Goal: Task Accomplishment & Management: Complete application form

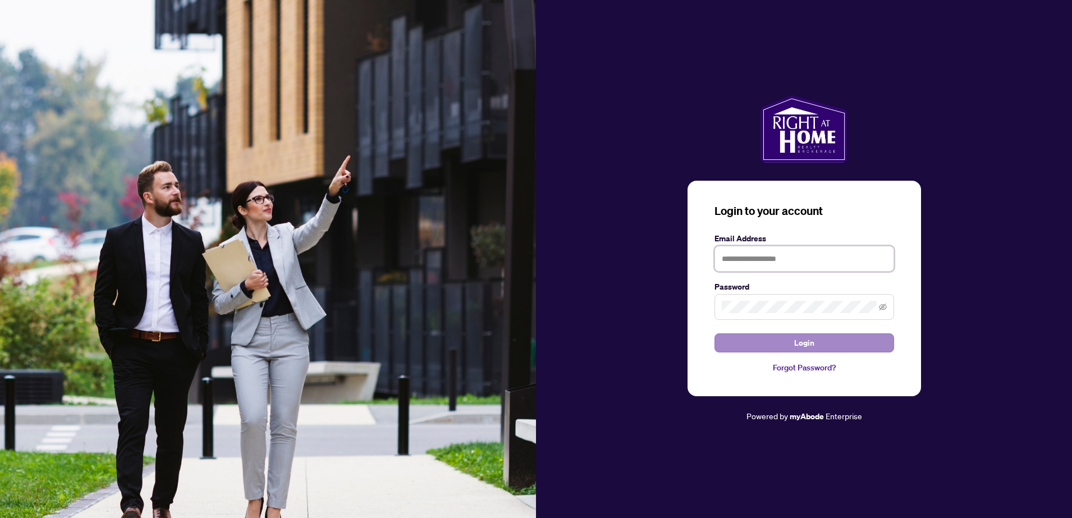
type input "**********"
click at [815, 351] on button "Login" at bounding box center [804, 342] width 180 height 19
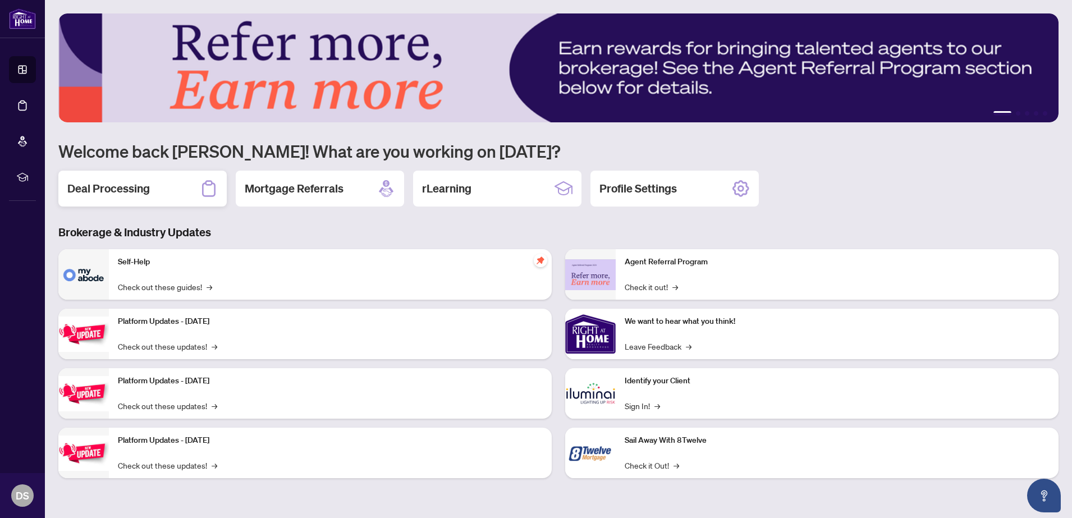
click at [144, 189] on h2 "Deal Processing" at bounding box center [108, 189] width 82 height 16
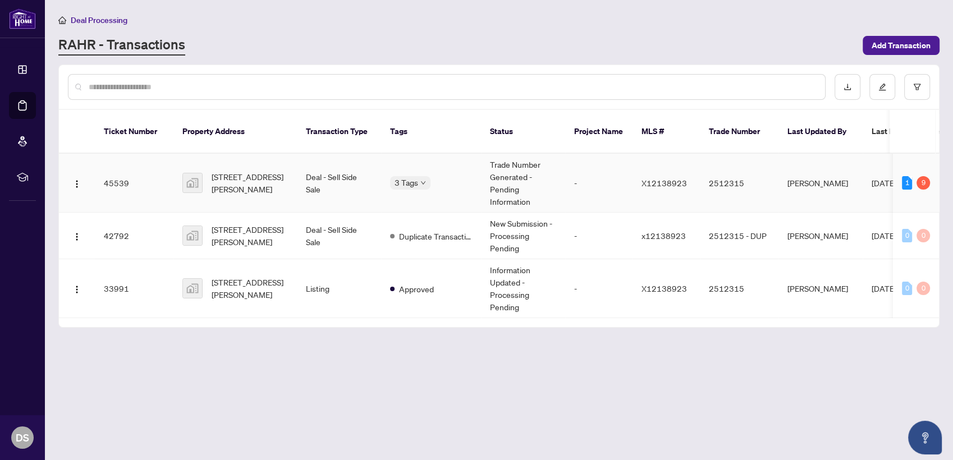
drag, startPoint x: 264, startPoint y: 174, endPoint x: 235, endPoint y: 155, distance: 35.6
click at [235, 155] on td "[STREET_ADDRESS][PERSON_NAME]" at bounding box center [234, 183] width 123 height 59
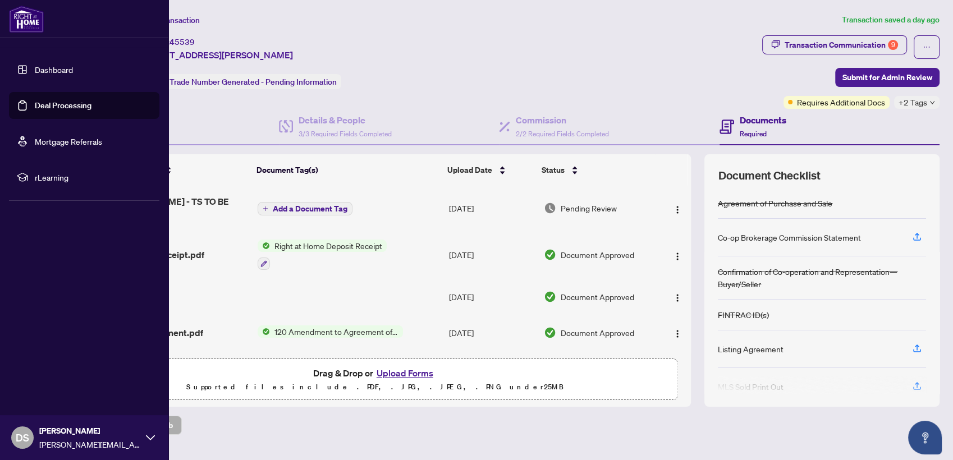
click at [35, 111] on link "Deal Processing" at bounding box center [63, 105] width 57 height 10
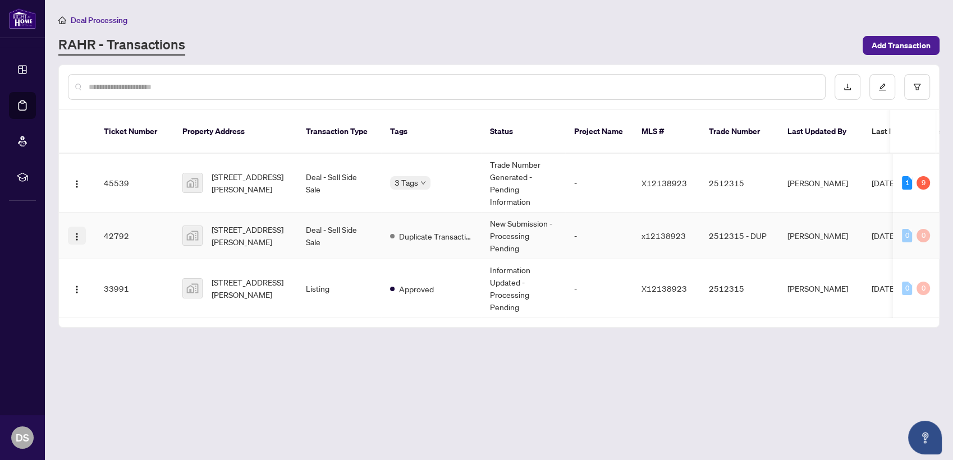
click at [71, 227] on button "button" at bounding box center [77, 236] width 18 height 18
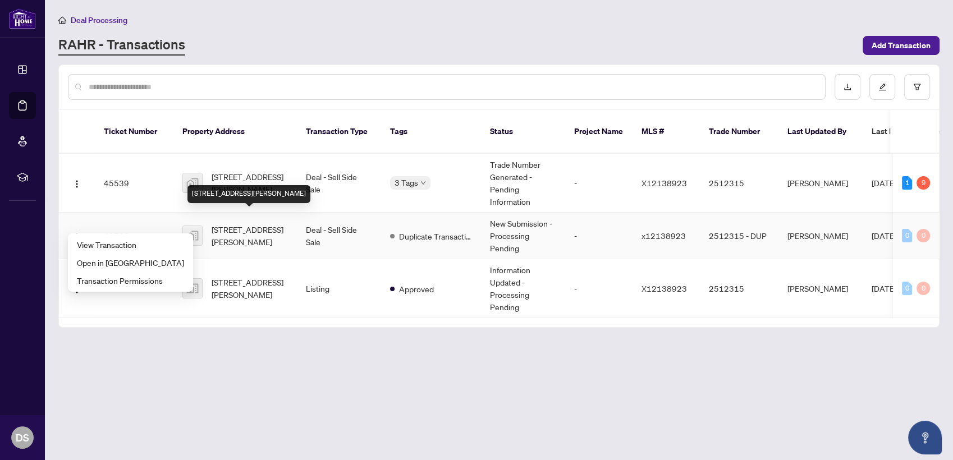
click at [246, 223] on span "[STREET_ADDRESS][PERSON_NAME]" at bounding box center [250, 235] width 76 height 25
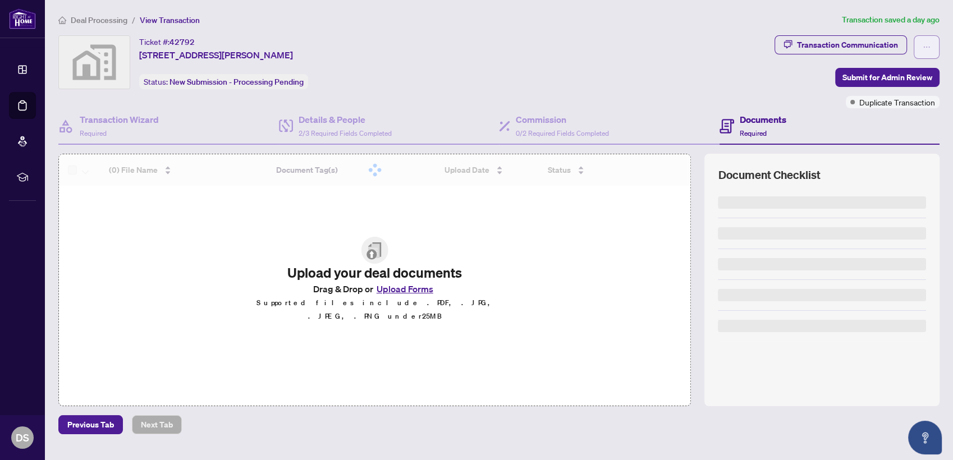
click at [913, 43] on button "button" at bounding box center [926, 47] width 26 height 24
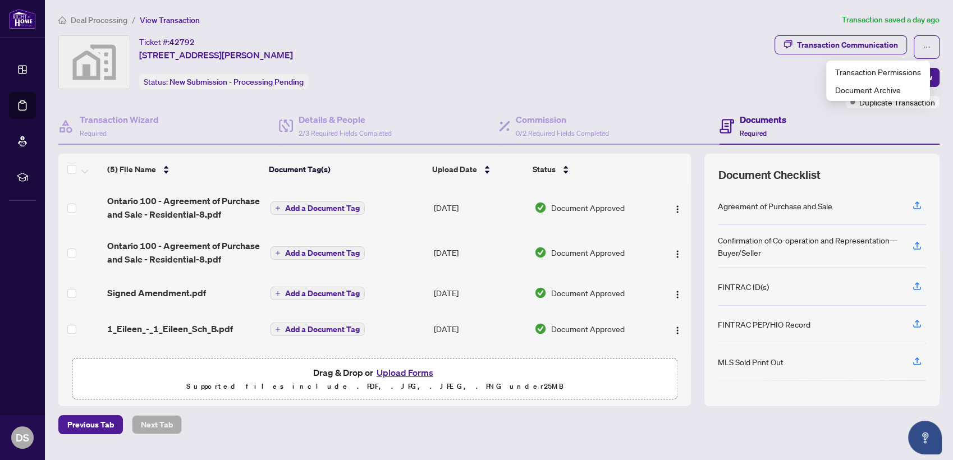
click at [694, 57] on div "Ticket #: 42792 [STREET_ADDRESS][PERSON_NAME] Status: New Submission - Processi…" at bounding box center [413, 62] width 711 height 54
click at [0, 0] on link "Deal Processing" at bounding box center [0, 0] width 0 height 0
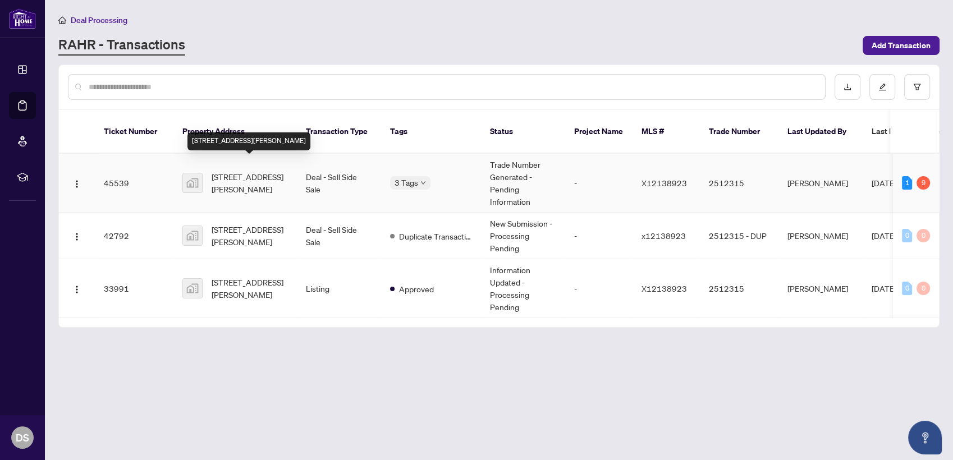
click at [245, 171] on span "[STREET_ADDRESS][PERSON_NAME]" at bounding box center [250, 183] width 76 height 25
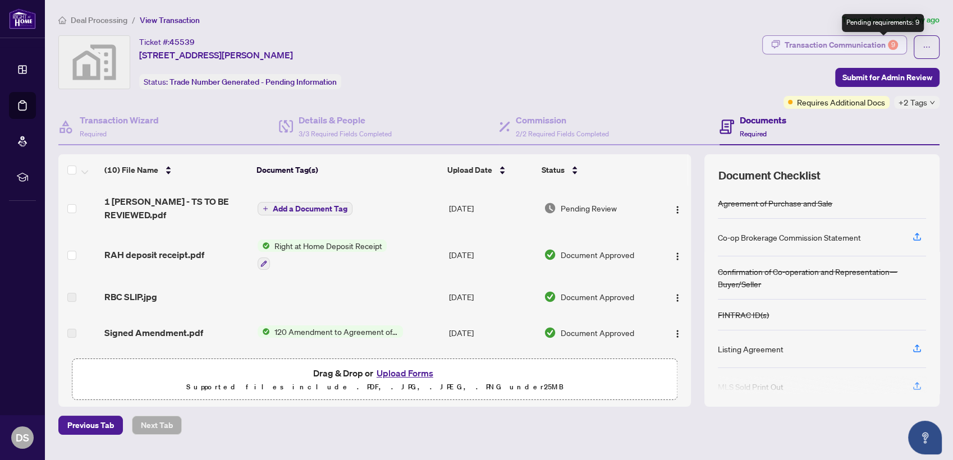
click at [888, 44] on div "9" at bounding box center [893, 45] width 10 height 10
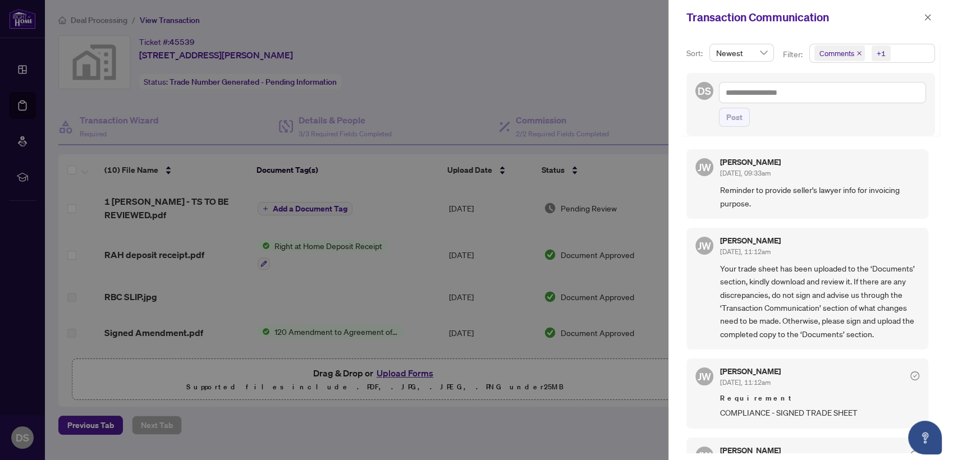
click at [859, 53] on icon "close" at bounding box center [859, 53] width 6 height 6
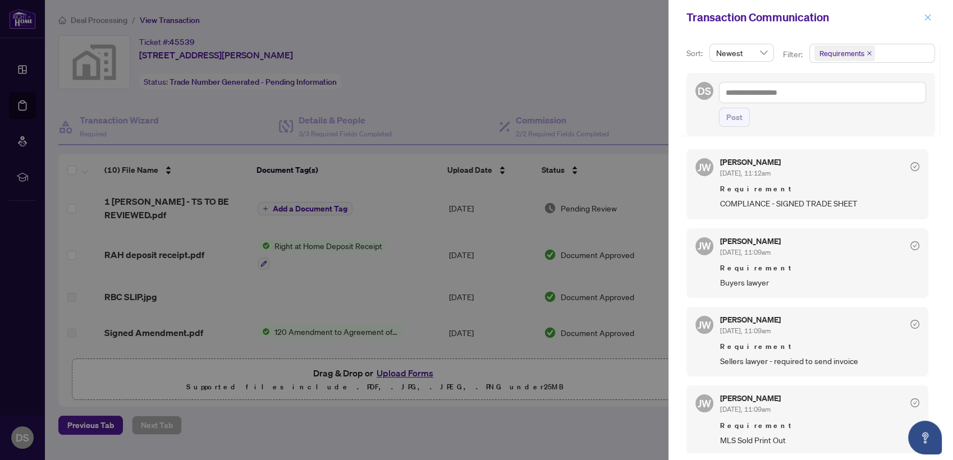
click at [931, 12] on button "button" at bounding box center [927, 17] width 15 height 13
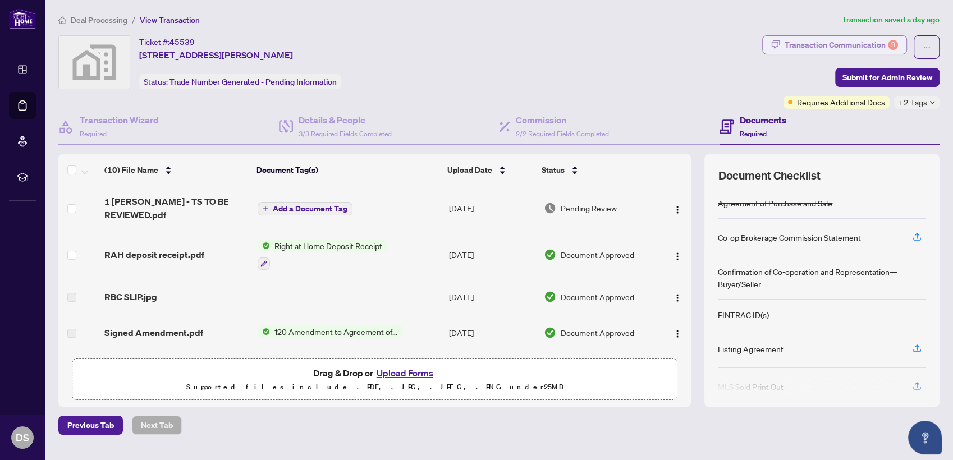
click at [799, 41] on div "Transaction Communication 9" at bounding box center [840, 45] width 113 height 18
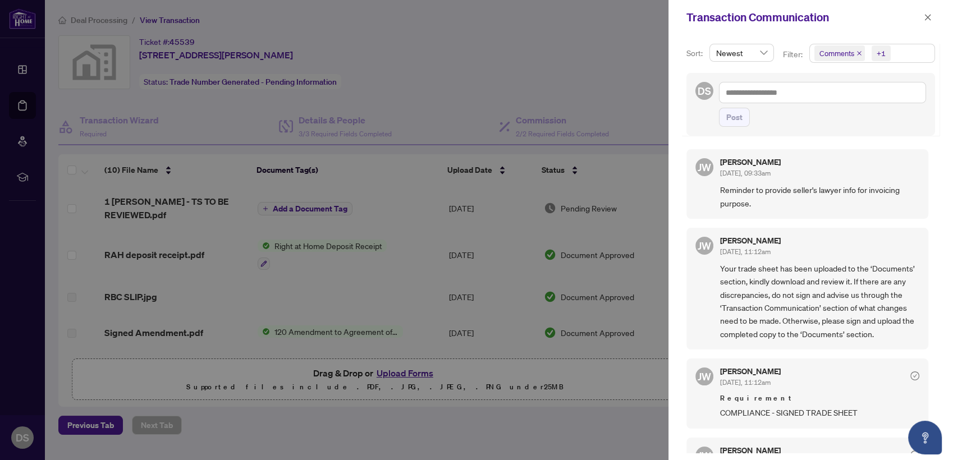
click at [907, 53] on span "Comments +1" at bounding box center [872, 53] width 125 height 18
click at [817, 98] on span "Select Comments" at bounding box center [820, 99] width 9 height 9
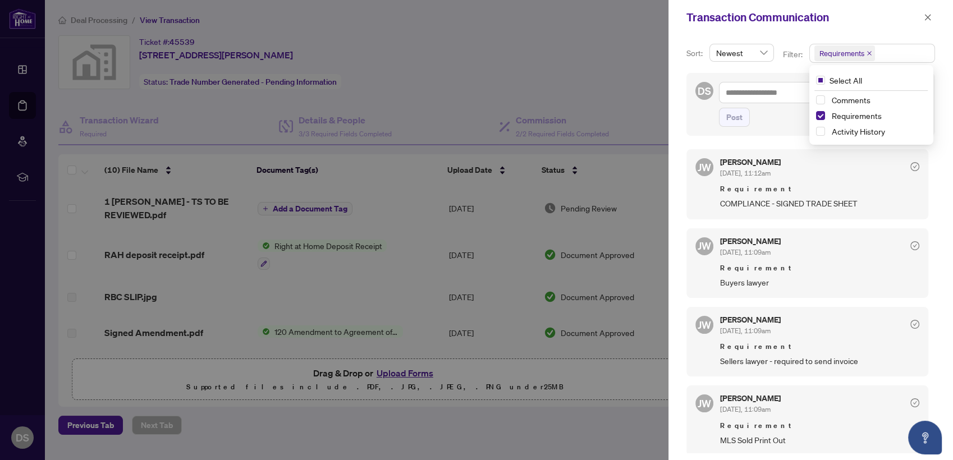
click at [771, 119] on div "Post" at bounding box center [822, 117] width 207 height 19
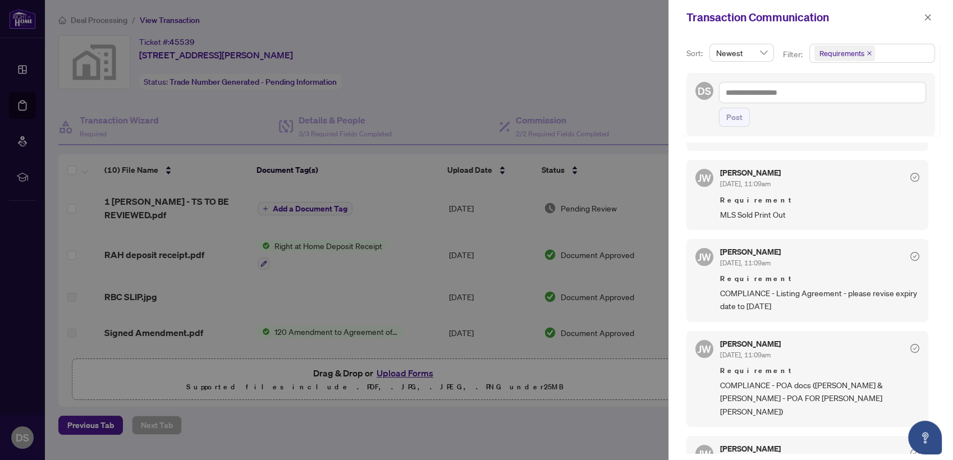
scroll to position [258, 0]
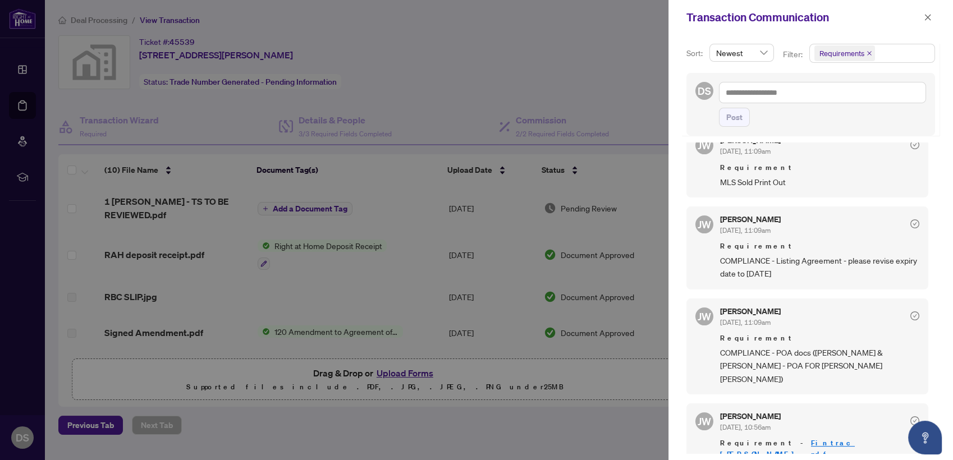
drag, startPoint x: 714, startPoint y: 270, endPoint x: 829, endPoint y: 272, distance: 114.5
click at [829, 272] on div "[PERSON_NAME] [DATE], 11:09am Requirement COMPLIANCE - Listing Agreement - plea…" at bounding box center [807, 247] width 242 height 83
click at [829, 272] on span "COMPLIANCE - Listing Agreement - please revise expiry date to [DATE]" at bounding box center [819, 267] width 199 height 26
click at [822, 269] on span "COMPLIANCE - Listing Agreement - please revise expiry date to [DATE]" at bounding box center [819, 267] width 199 height 26
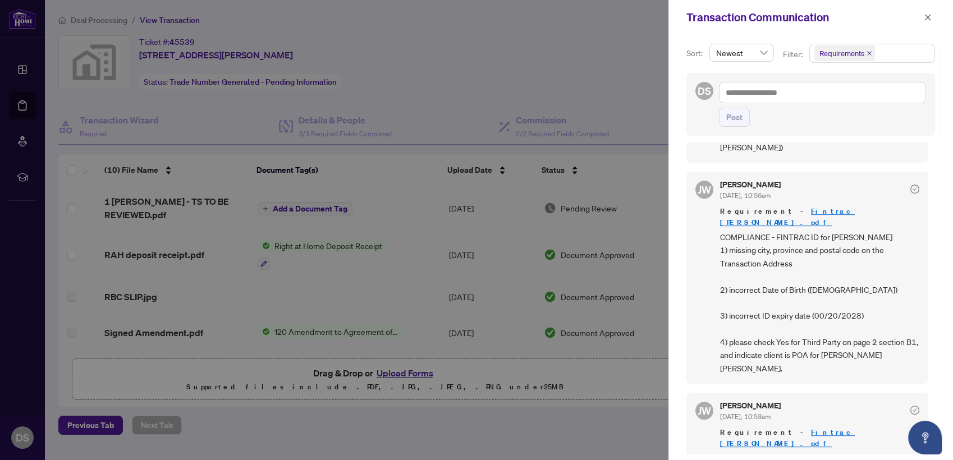
scroll to position [489, 0]
drag, startPoint x: 848, startPoint y: 263, endPoint x: 776, endPoint y: 263, distance: 71.8
click at [776, 263] on span "COMPLIANCE - FINTRAC ID for [PERSON_NAME] 1) missing city, province and postal …" at bounding box center [819, 303] width 199 height 144
click at [828, 266] on span "COMPLIANCE - FINTRAC ID for [PERSON_NAME] 1) missing city, province and postal …" at bounding box center [819, 303] width 199 height 144
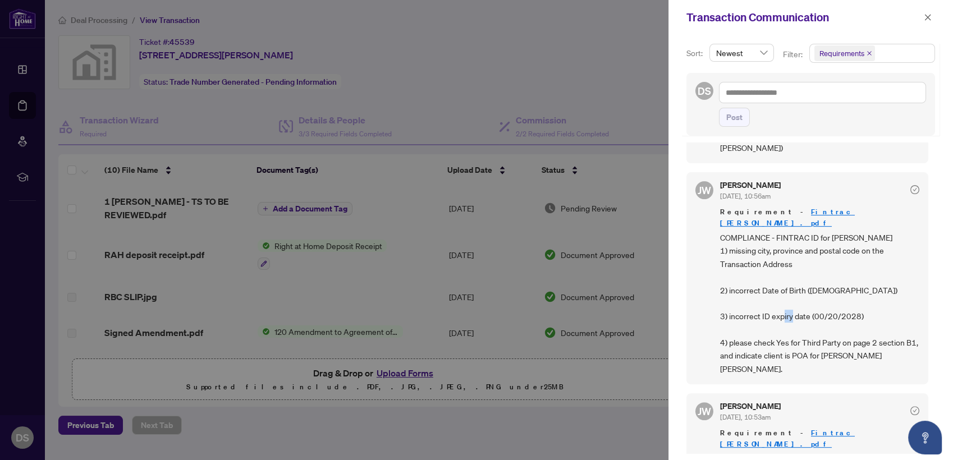
drag, startPoint x: 811, startPoint y: 289, endPoint x: 824, endPoint y: 289, distance: 13.5
click at [824, 289] on span "COMPLIANCE - FINTRAC ID for [PERSON_NAME] 1) missing city, province and postal …" at bounding box center [819, 303] width 199 height 144
drag, startPoint x: 824, startPoint y: 289, endPoint x: 788, endPoint y: 319, distance: 46.6
click at [788, 319] on span "COMPLIANCE - FINTRAC ID for [PERSON_NAME] 1) missing city, province and postal …" at bounding box center [819, 303] width 199 height 144
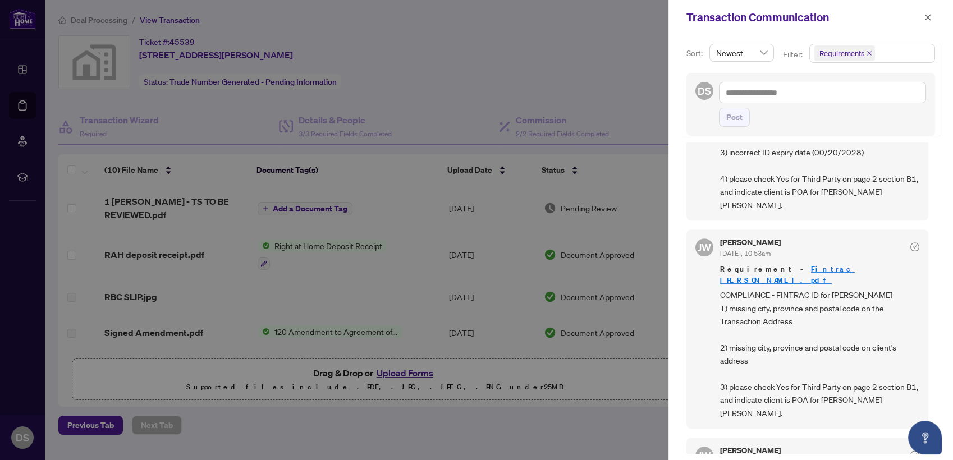
scroll to position [665, 0]
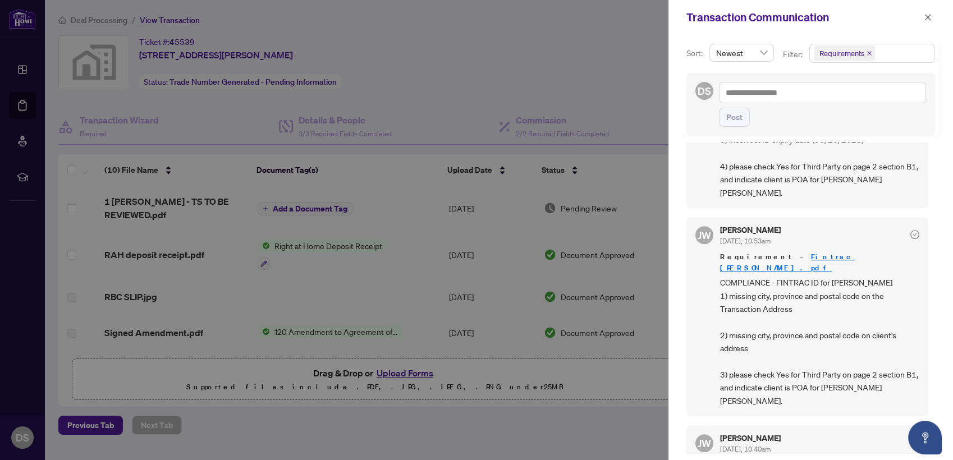
drag, startPoint x: 871, startPoint y: 436, endPoint x: 784, endPoint y: 437, distance: 87.0
click at [926, 12] on span "button" at bounding box center [927, 17] width 8 height 18
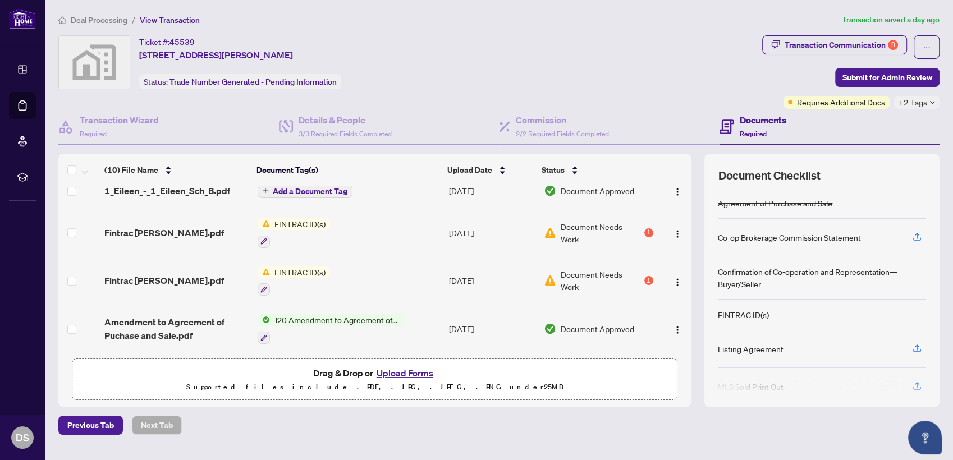
scroll to position [26, 0]
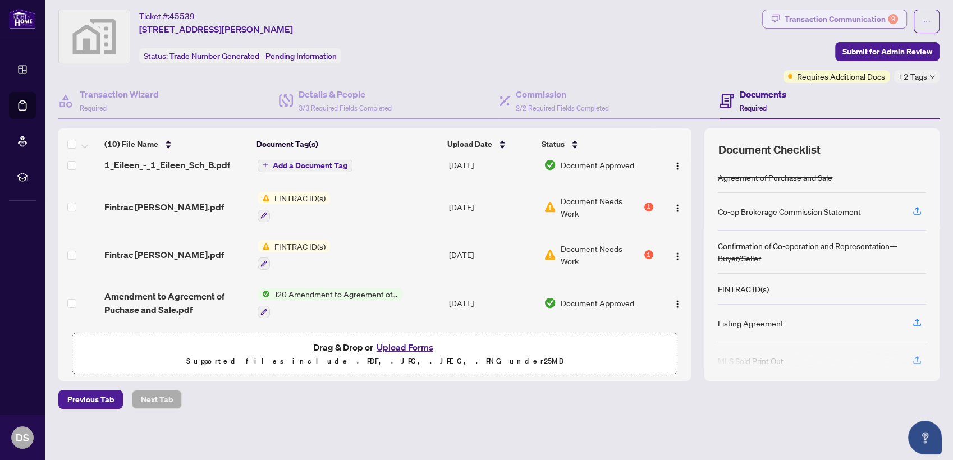
click at [797, 22] on div "Transaction Communication 9" at bounding box center [840, 19] width 113 height 18
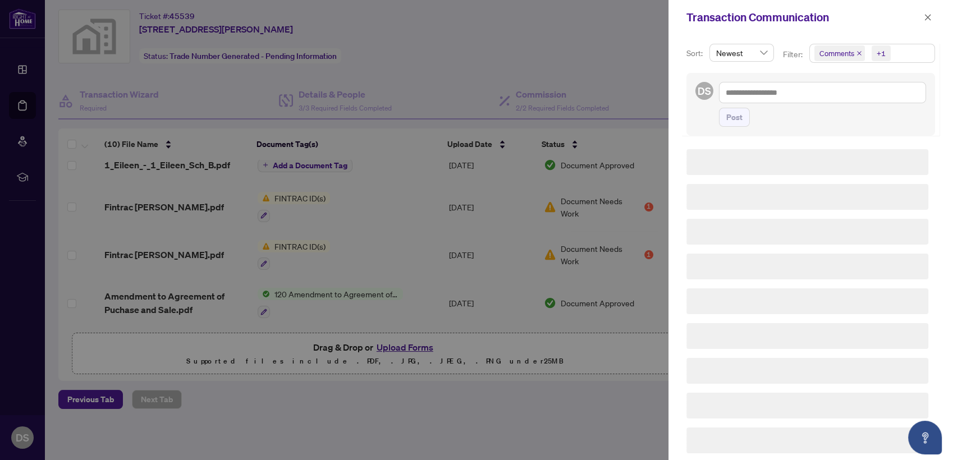
scroll to position [0, 0]
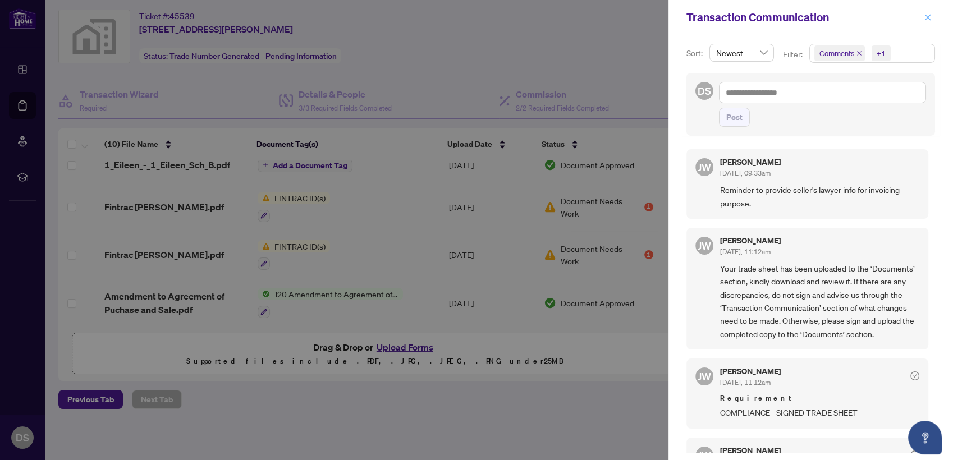
click at [924, 12] on span "button" at bounding box center [927, 17] width 8 height 18
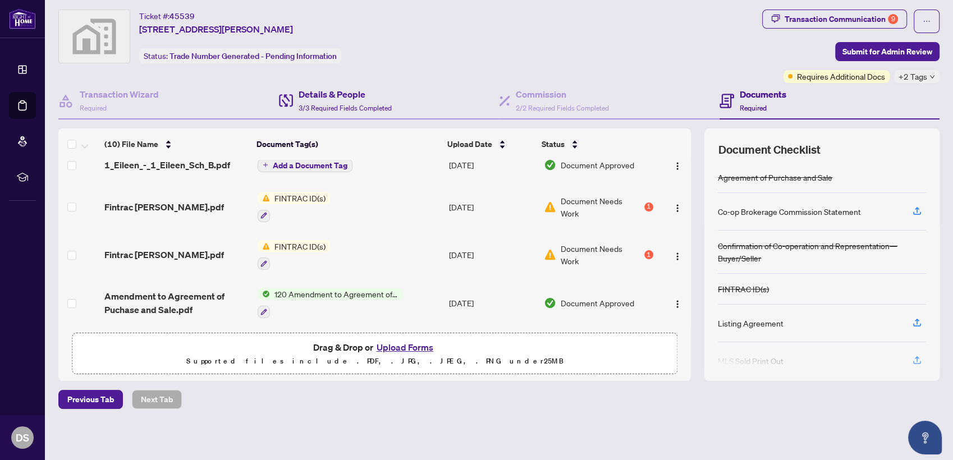
click at [398, 93] on div "Details & People 3/3 Required Fields Completed" at bounding box center [389, 101] width 220 height 36
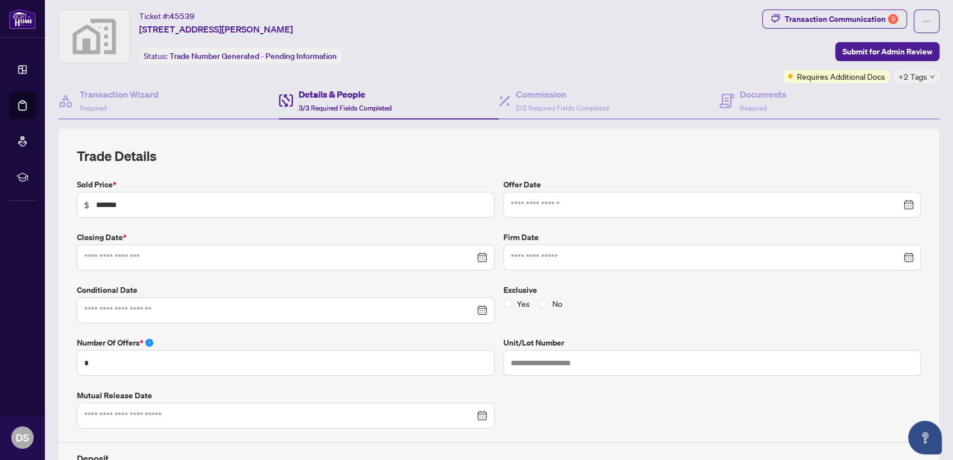
type input "**********"
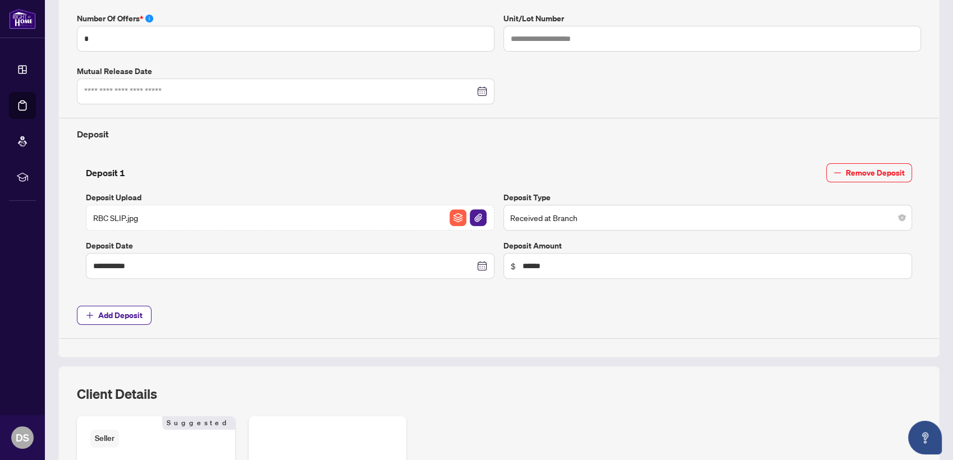
scroll to position [542, 0]
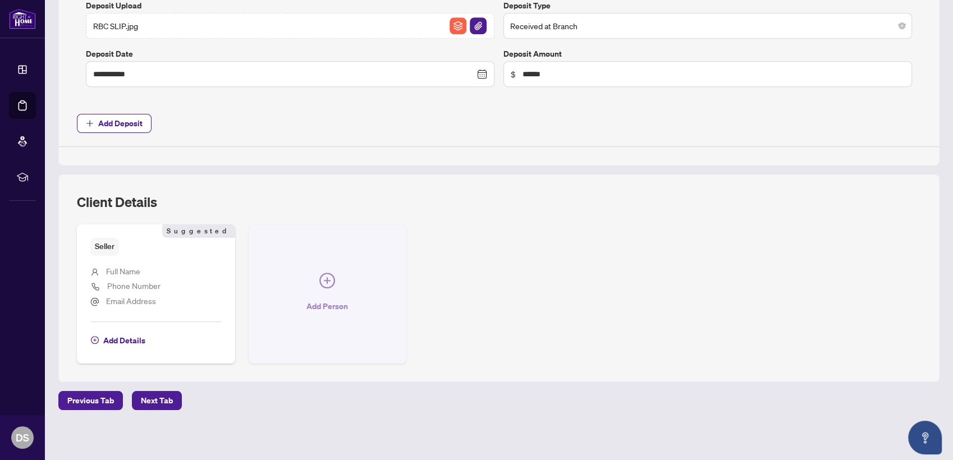
click at [325, 291] on button "Add Person" at bounding box center [328, 293] width 158 height 139
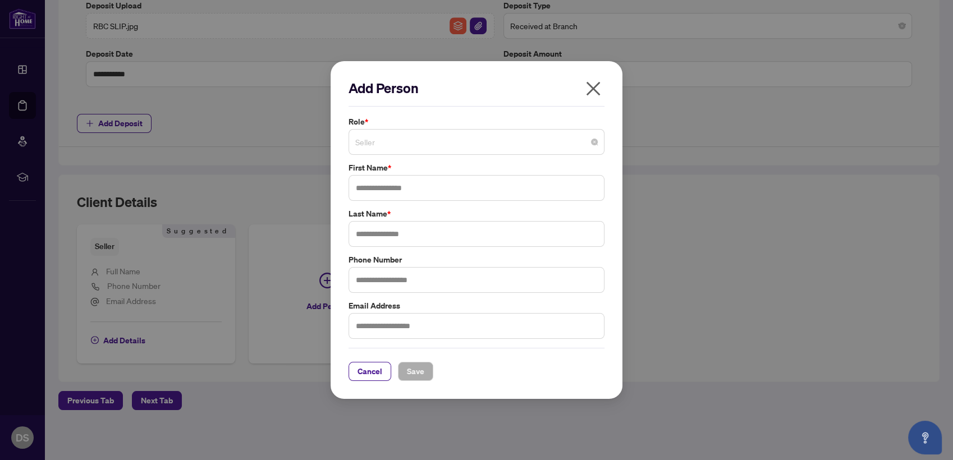
click at [404, 146] on span "Seller" at bounding box center [476, 141] width 242 height 21
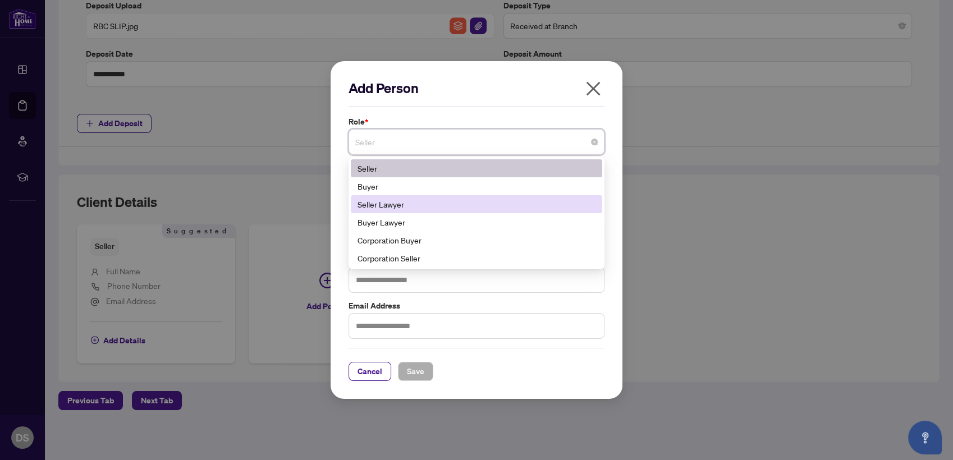
click at [402, 206] on div "Seller Lawyer" at bounding box center [476, 204] width 238 height 12
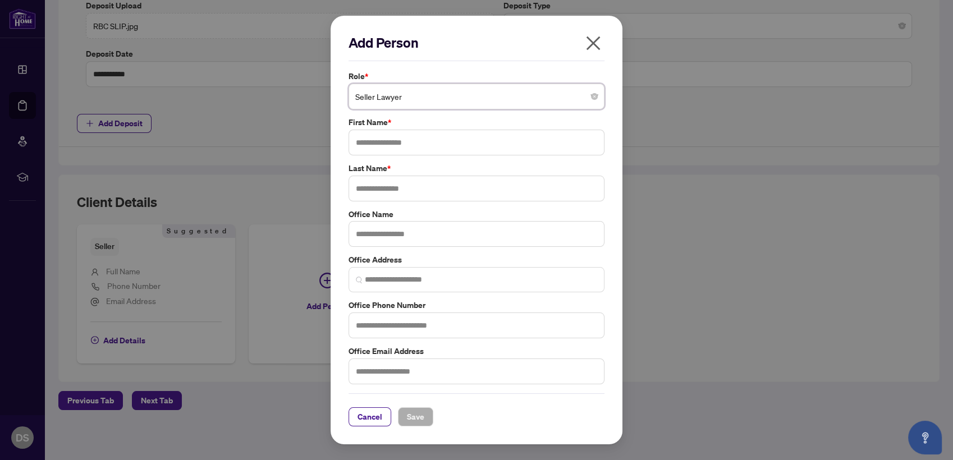
click at [383, 99] on span "Seller Lawyer" at bounding box center [476, 96] width 242 height 21
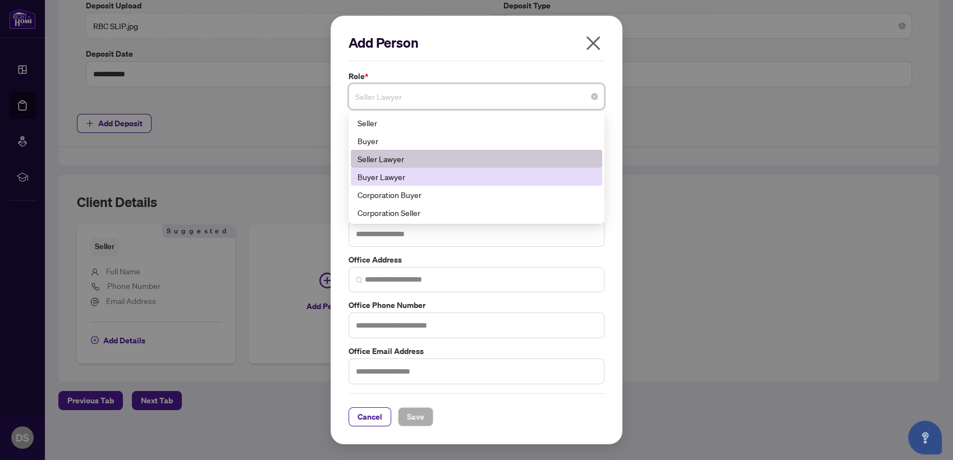
click at [390, 172] on div "Buyer Lawyer" at bounding box center [476, 177] width 238 height 12
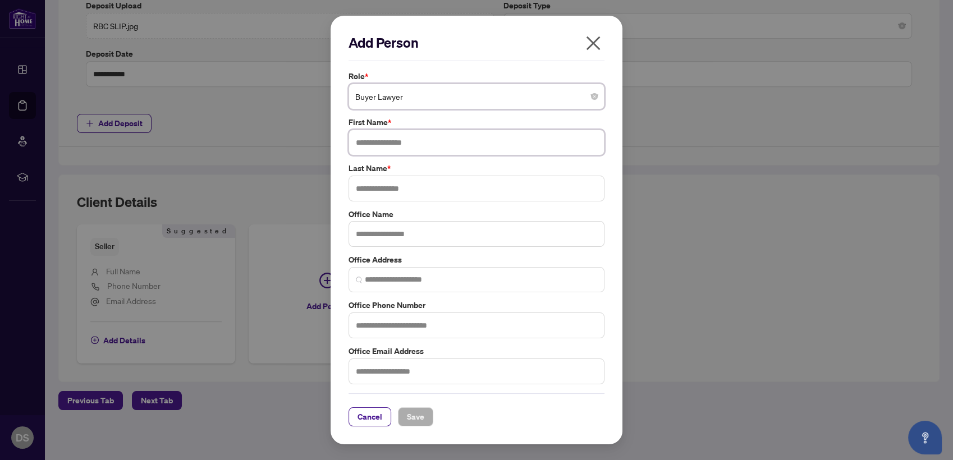
click at [378, 130] on input "text" at bounding box center [476, 143] width 256 height 26
click at [385, 109] on div "Buyer Lawyer 5 6 11 Seller Buyer Seller Lawyer Buyer Lawyer Corporation Buyer C…" at bounding box center [476, 97] width 256 height 26
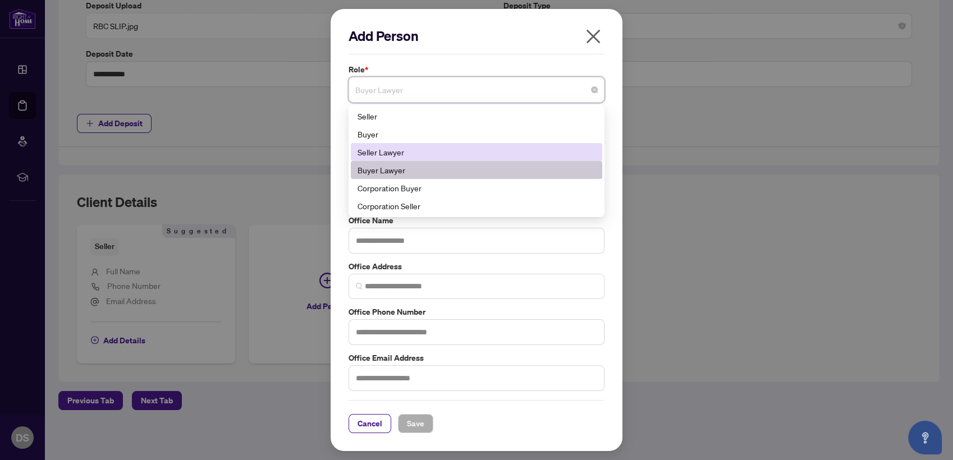
click at [380, 158] on div "Seller Lawyer" at bounding box center [476, 152] width 238 height 12
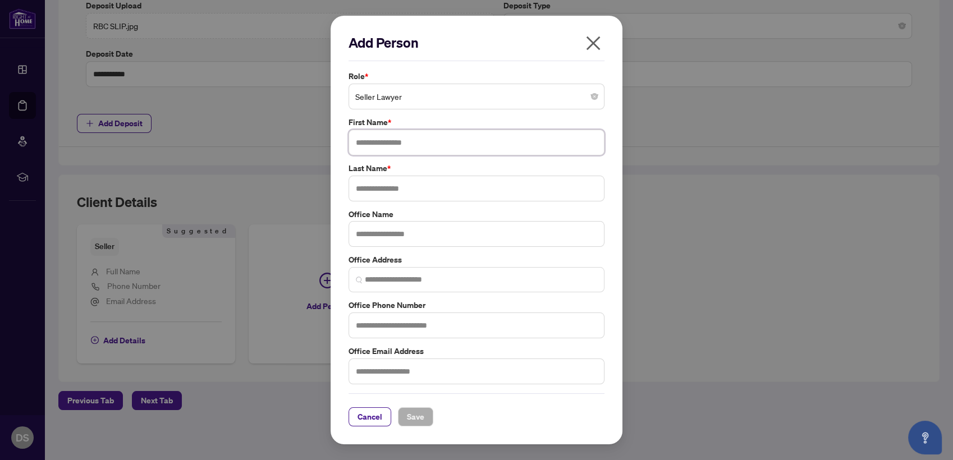
click at [410, 141] on input "text" at bounding box center [476, 143] width 256 height 26
click at [585, 40] on icon "close" at bounding box center [593, 43] width 18 height 18
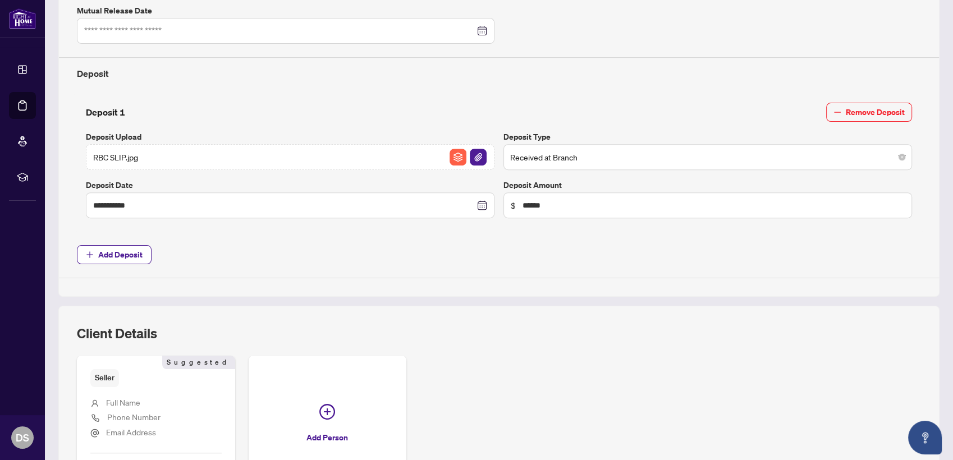
scroll to position [429, 0]
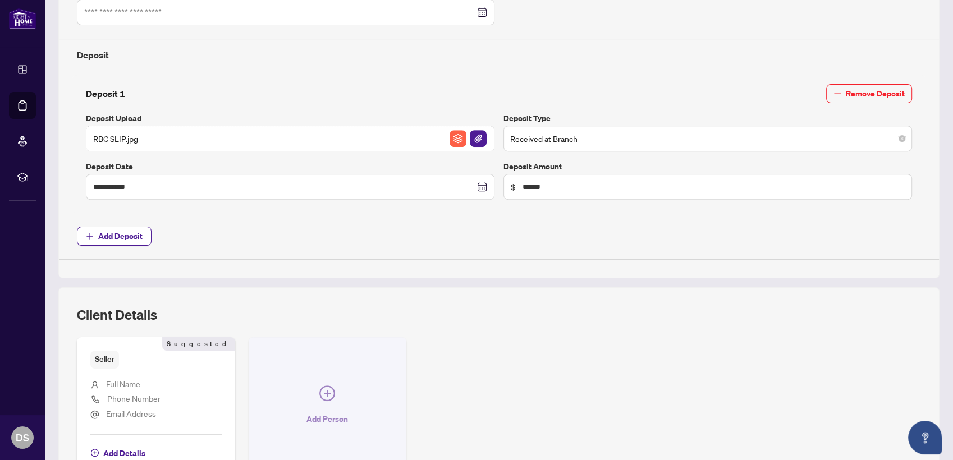
click at [327, 405] on button "Add Person" at bounding box center [328, 406] width 158 height 139
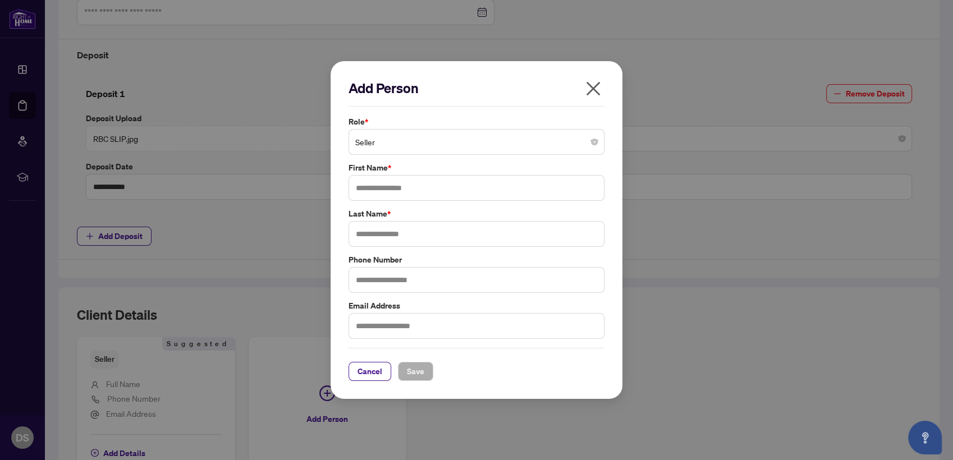
click at [377, 142] on span "Seller" at bounding box center [476, 141] width 242 height 21
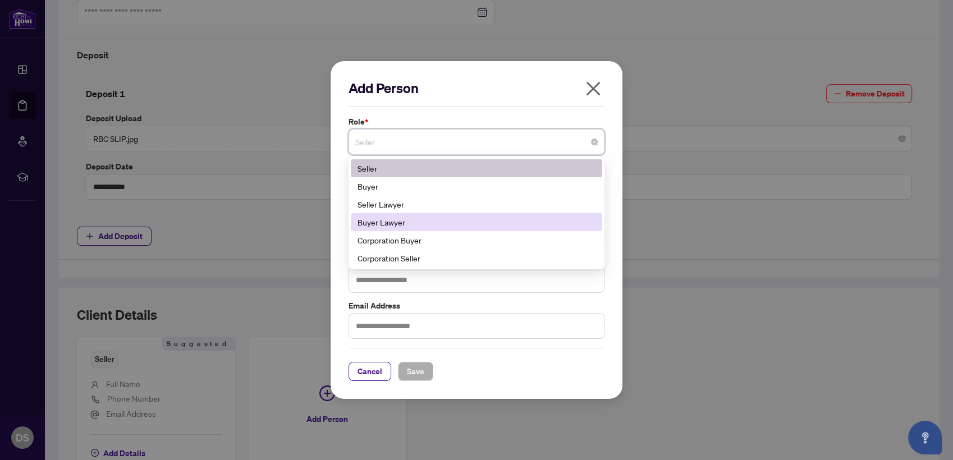
click at [385, 223] on div "Buyer Lawyer" at bounding box center [476, 222] width 238 height 12
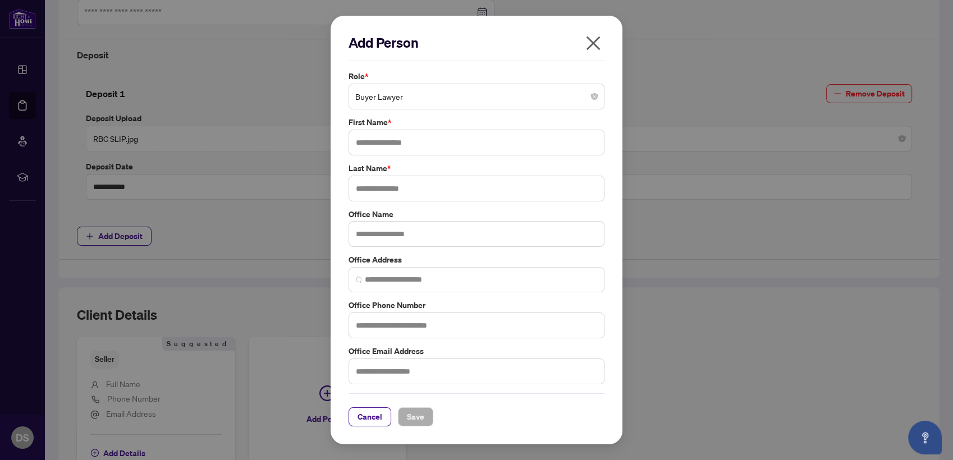
click at [592, 47] on icon "close" at bounding box center [593, 43] width 18 height 18
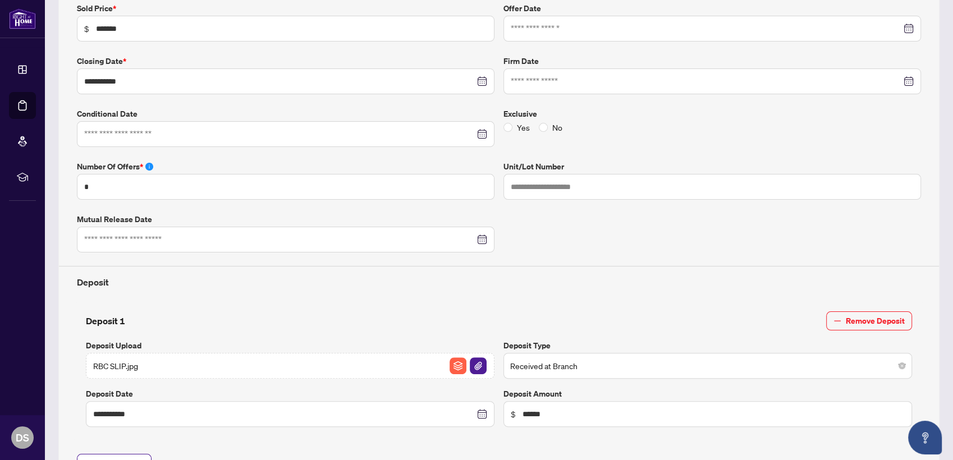
scroll to position [0, 0]
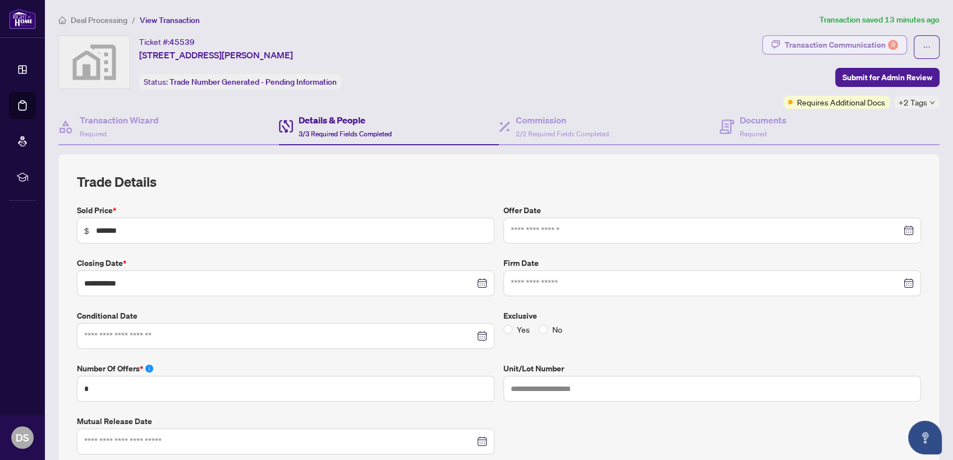
click at [784, 44] on div "Transaction Communication 9" at bounding box center [840, 45] width 113 height 18
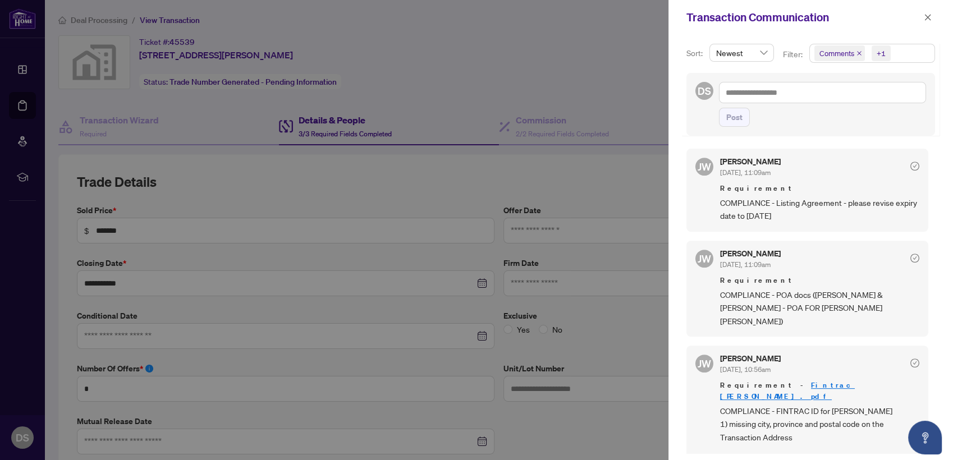
scroll to position [525, 0]
click at [856, 52] on icon "close" at bounding box center [859, 53] width 6 height 6
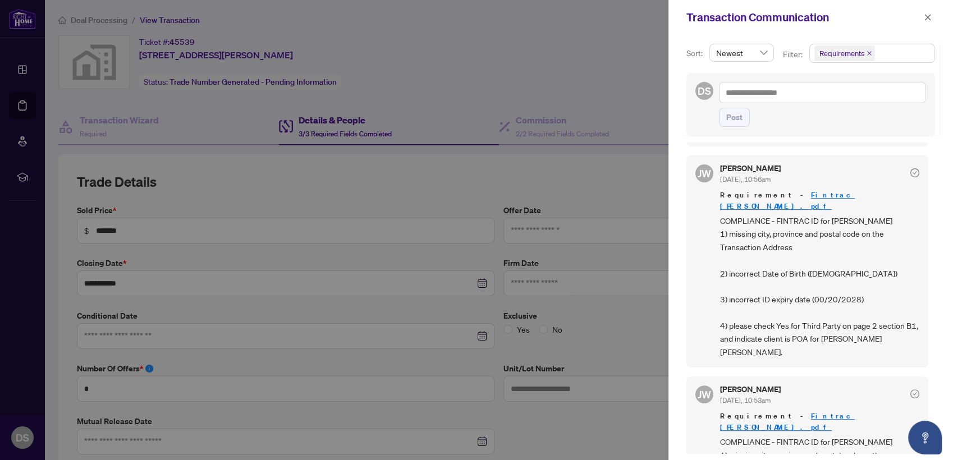
scroll to position [339, 0]
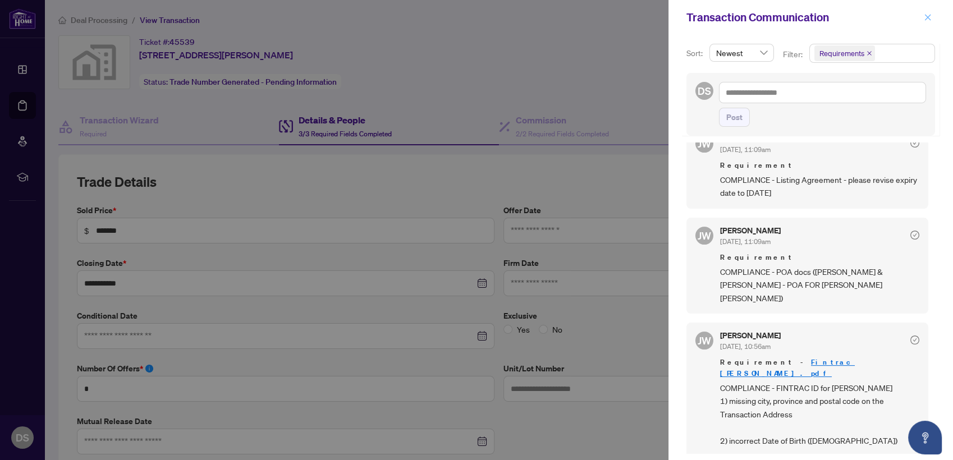
click at [924, 16] on icon "close" at bounding box center [927, 17] width 8 height 8
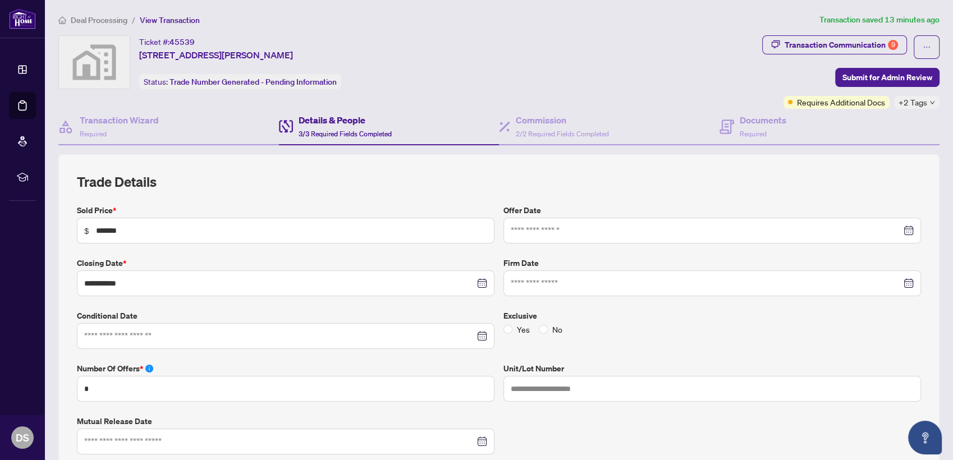
drag, startPoint x: 732, startPoint y: 216, endPoint x: 805, endPoint y: 23, distance: 206.3
drag, startPoint x: 903, startPoint y: 202, endPoint x: 912, endPoint y: 191, distance: 14.0
click at [912, 191] on div "**********" at bounding box center [498, 430] width 881 height 553
click at [687, 259] on div "**********" at bounding box center [499, 431] width 844 height 516
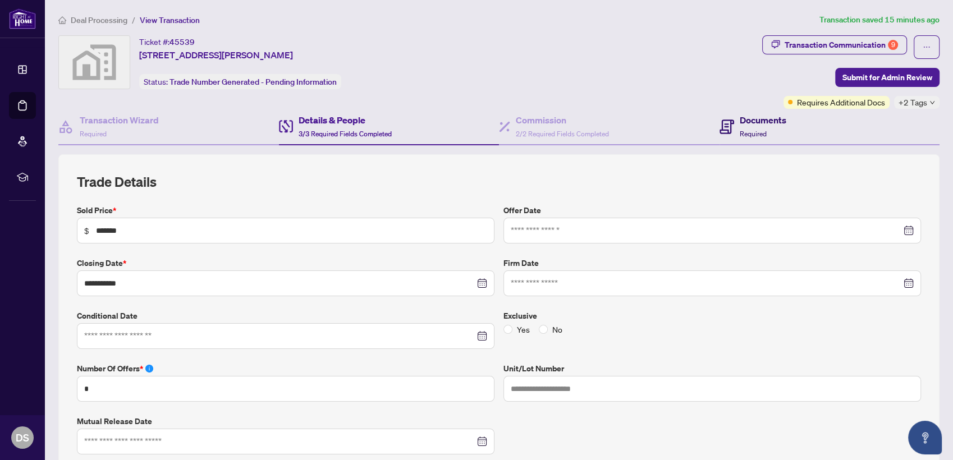
click at [752, 116] on h4 "Documents" at bounding box center [762, 119] width 47 height 13
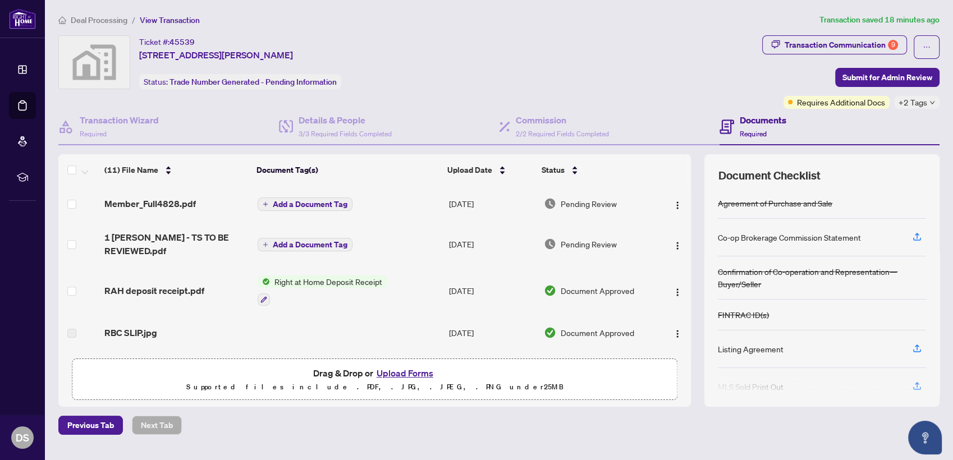
click at [562, 45] on div "Ticket #: [STREET_ADDRESS][PERSON_NAME] Status: Trade Number Generated - Pendin…" at bounding box center [407, 62] width 699 height 54
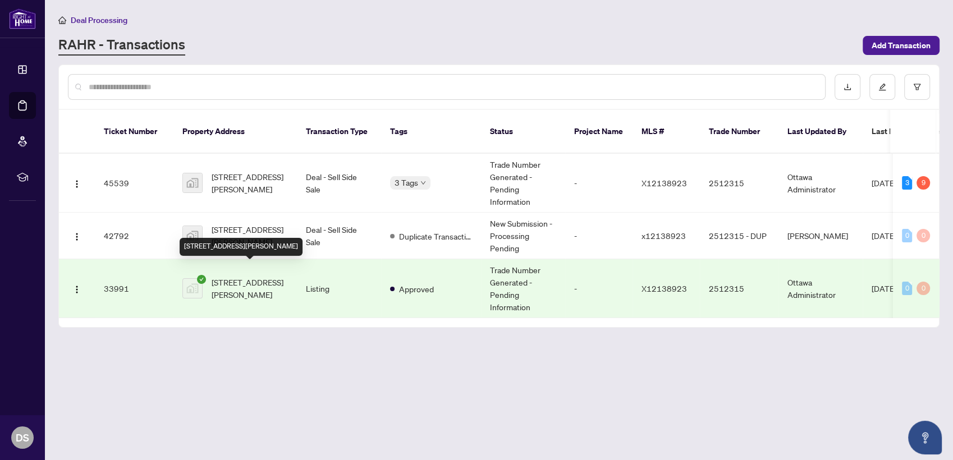
click at [251, 276] on span "[STREET_ADDRESS][PERSON_NAME]" at bounding box center [250, 288] width 76 height 25
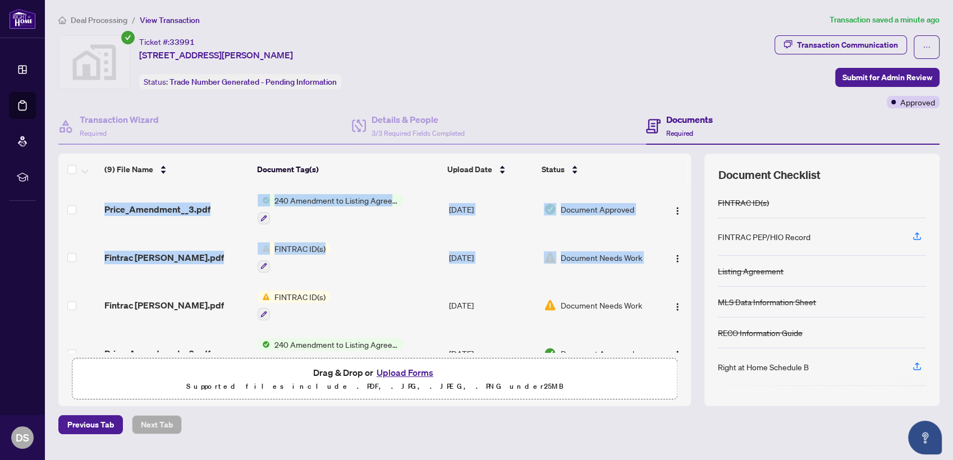
drag, startPoint x: 682, startPoint y: 237, endPoint x: 675, endPoint y: 270, distance: 33.7
click at [675, 270] on div "(9) File Name Document Tag(s) Upload Date Status Price_Amendment__3.pdf 240 Ame…" at bounding box center [498, 280] width 881 height 252
drag, startPoint x: 675, startPoint y: 270, endPoint x: 678, endPoint y: 240, distance: 29.9
click at [678, 240] on div "Price_Amendment__3.pdf 240 Amendment to Listing Agreement - Authority to Offer …" at bounding box center [374, 268] width 632 height 167
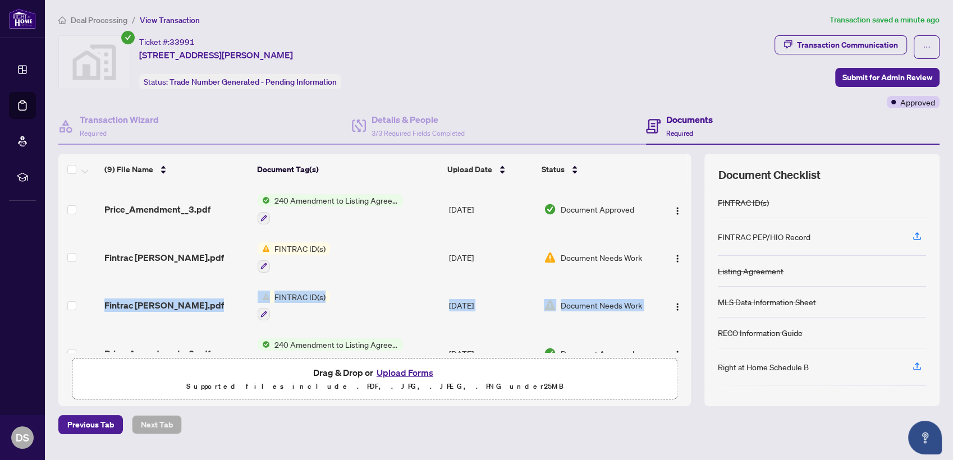
drag, startPoint x: 678, startPoint y: 240, endPoint x: 674, endPoint y: 287, distance: 46.7
click at [674, 287] on tbody "Price_Amendment__3.pdf 240 Amendment to Listing Agreement - Authority to Offer …" at bounding box center [374, 401] width 632 height 433
drag, startPoint x: 674, startPoint y: 287, endPoint x: 672, endPoint y: 281, distance: 6.6
click at [672, 282] on td at bounding box center [675, 306] width 34 height 48
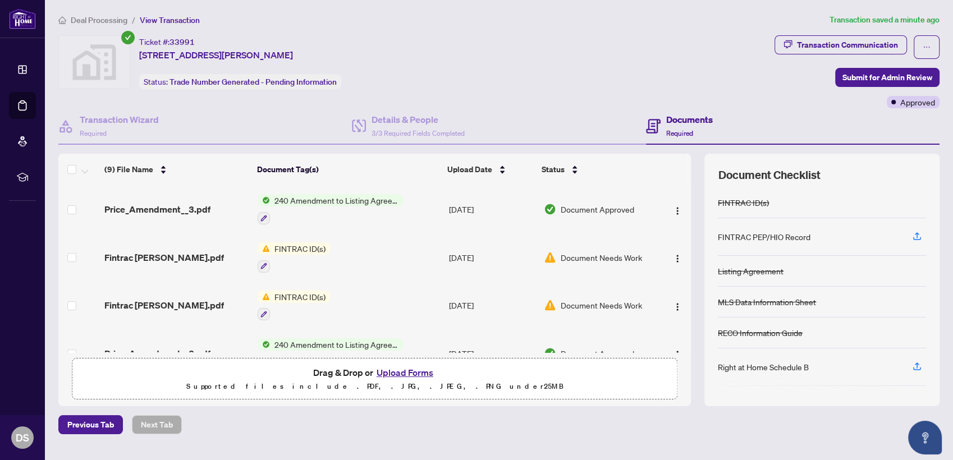
drag, startPoint x: 672, startPoint y: 281, endPoint x: 676, endPoint y: 245, distance: 36.1
click at [676, 245] on td at bounding box center [675, 257] width 34 height 48
drag, startPoint x: 682, startPoint y: 246, endPoint x: 682, endPoint y: 277, distance: 30.9
click at [682, 277] on div "(9) File Name Document Tag(s) Upload Date Status Price_Amendment__3.pdf 240 Ame…" at bounding box center [498, 280] width 881 height 252
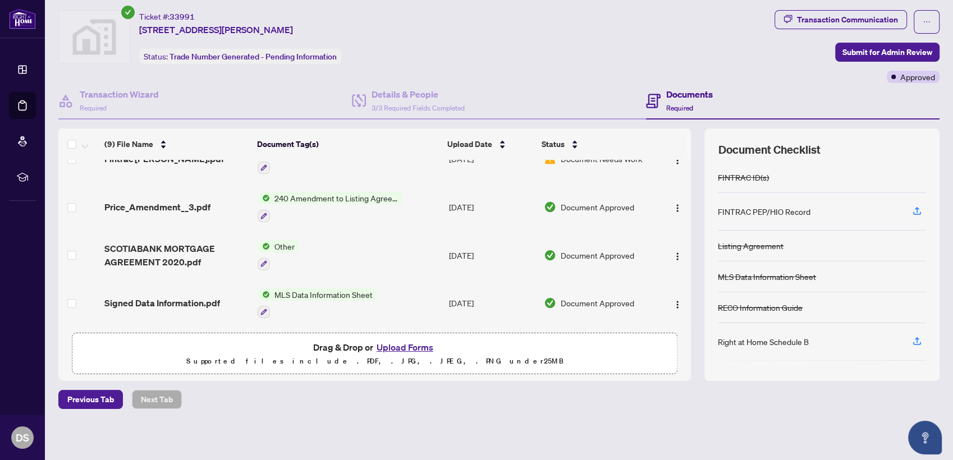
scroll to position [144, 0]
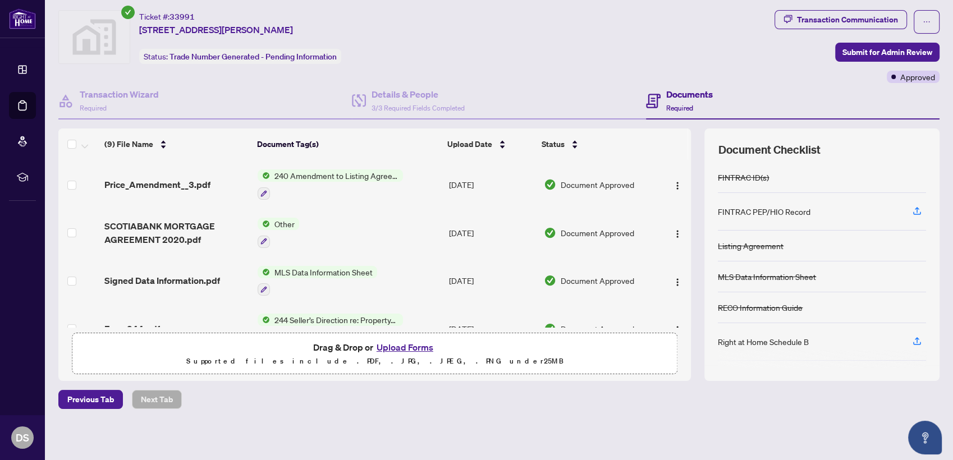
click at [682, 300] on div "(9) File Name Document Tag(s) Upload Date Status Price_Amendment__3.pdf 240 Ame…" at bounding box center [498, 254] width 881 height 252
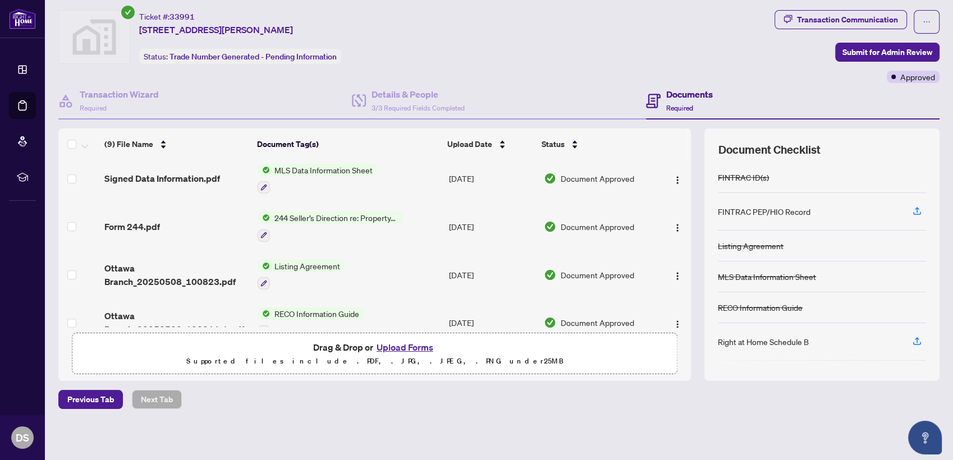
scroll to position [261, 0]
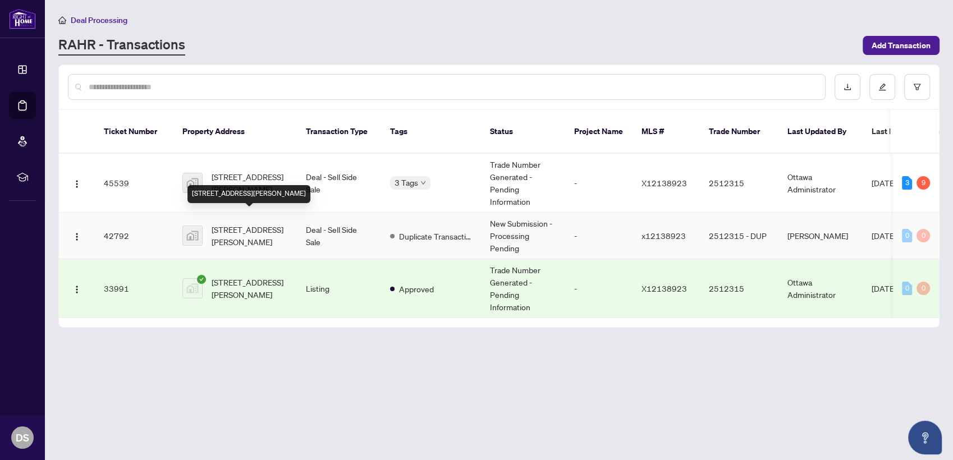
click at [219, 226] on span "[STREET_ADDRESS][PERSON_NAME]" at bounding box center [250, 235] width 76 height 25
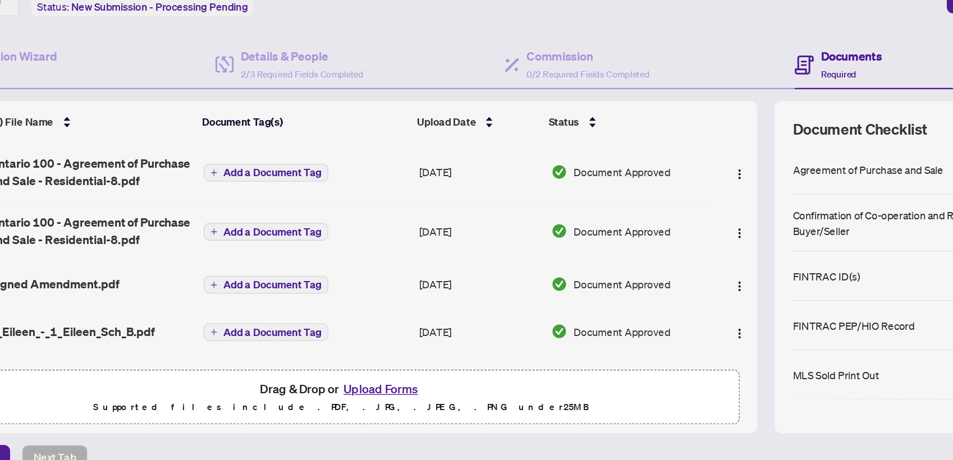
click at [642, 318] on td "Document Approved" at bounding box center [593, 329] width 126 height 36
click at [218, 163] on div "(5) File Name" at bounding box center [183, 169] width 153 height 12
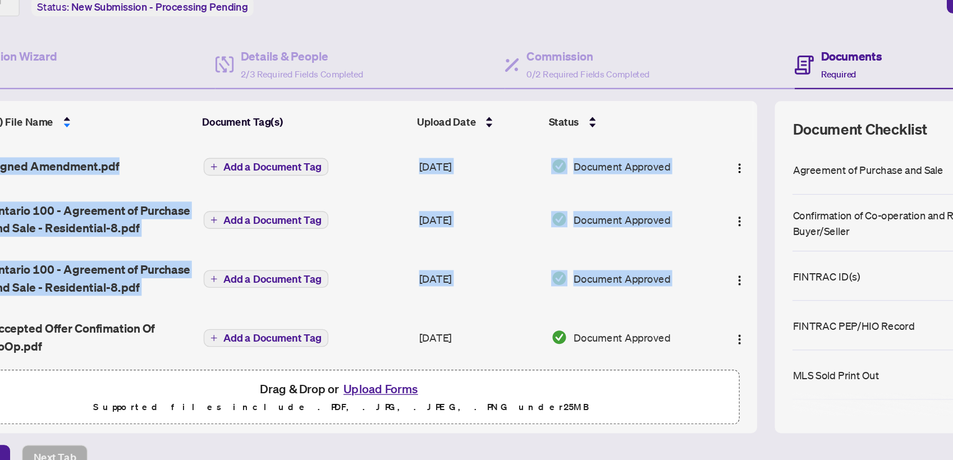
drag, startPoint x: 681, startPoint y: 277, endPoint x: 675, endPoint y: 307, distance: 31.4
click at [675, 307] on div "Signed Amendment.pdf Add a Document Tag [DATE] Document Approved [GEOGRAPHIC_DA…" at bounding box center [374, 268] width 632 height 167
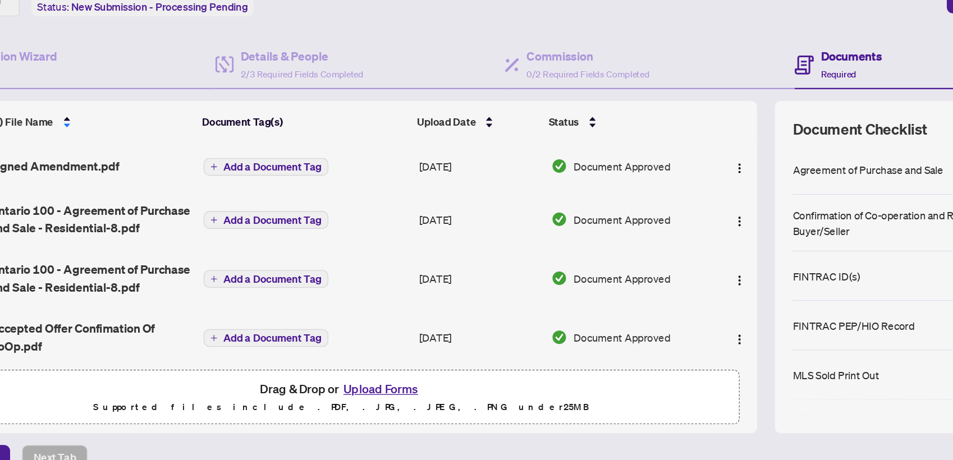
drag, startPoint x: 675, startPoint y: 307, endPoint x: 623, endPoint y: 309, distance: 52.2
click at [623, 309] on tbody "Signed Amendment.pdf Add a Document Tag [DATE] Document Approved [GEOGRAPHIC_DA…" at bounding box center [374, 288] width 632 height 206
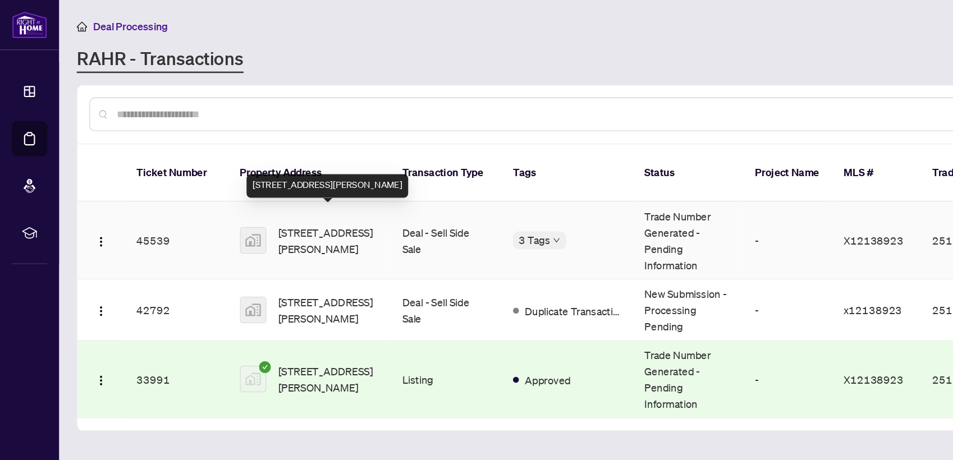
click at [257, 171] on span "[STREET_ADDRESS][PERSON_NAME]" at bounding box center [250, 183] width 76 height 25
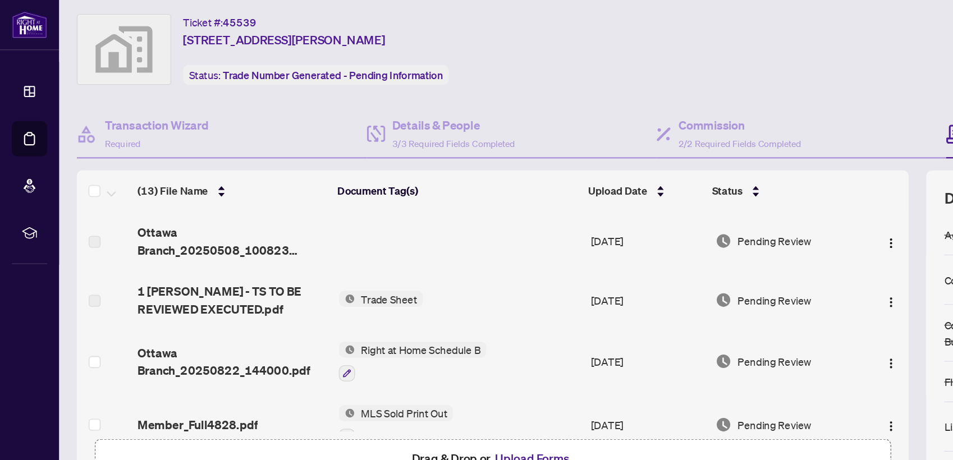
scroll to position [26, 0]
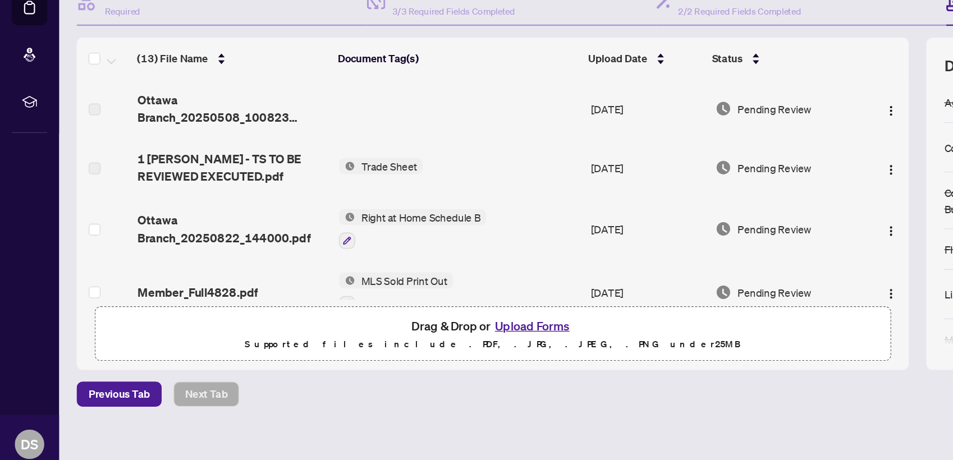
click at [274, 227] on span "Trade Sheet" at bounding box center [296, 226] width 52 height 12
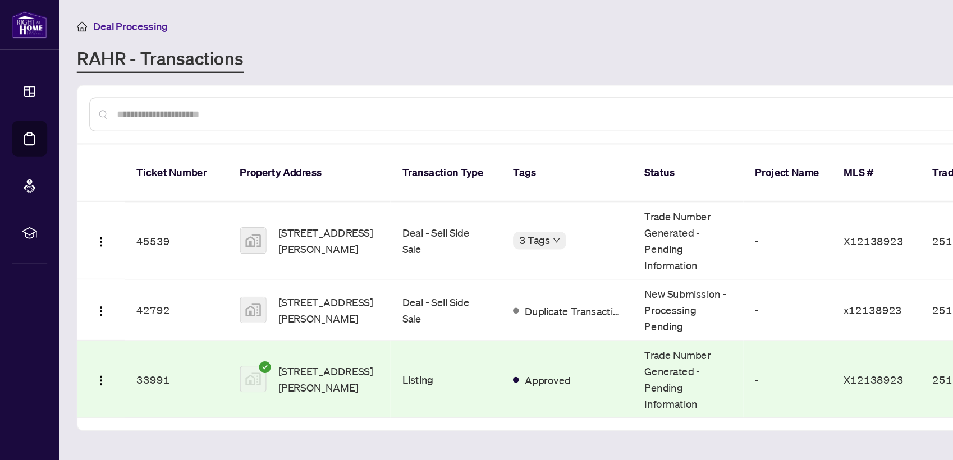
drag, startPoint x: 26, startPoint y: 100, endPoint x: 214, endPoint y: 54, distance: 193.5
click at [214, 54] on div "RAHR - Transactions" at bounding box center [456, 45] width 797 height 20
click at [238, 43] on div "RAHR - Transactions" at bounding box center [456, 45] width 797 height 20
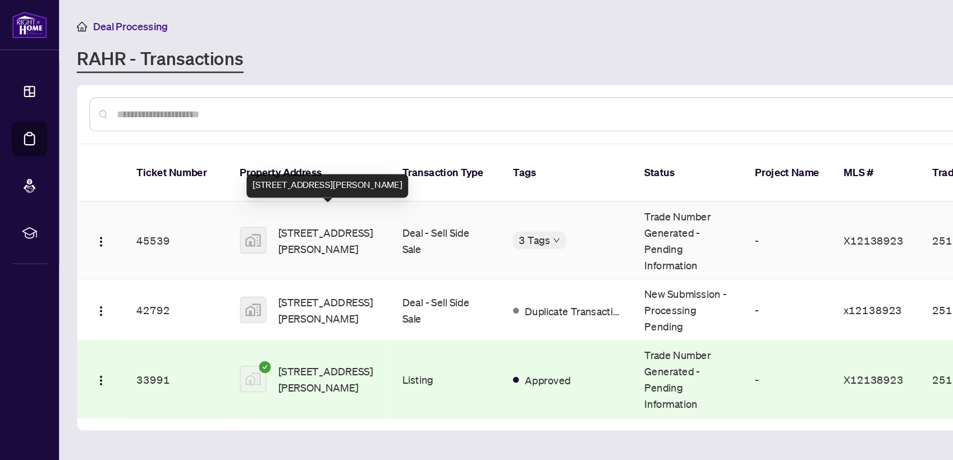
click at [262, 171] on span "[STREET_ADDRESS][PERSON_NAME]" at bounding box center [250, 183] width 76 height 25
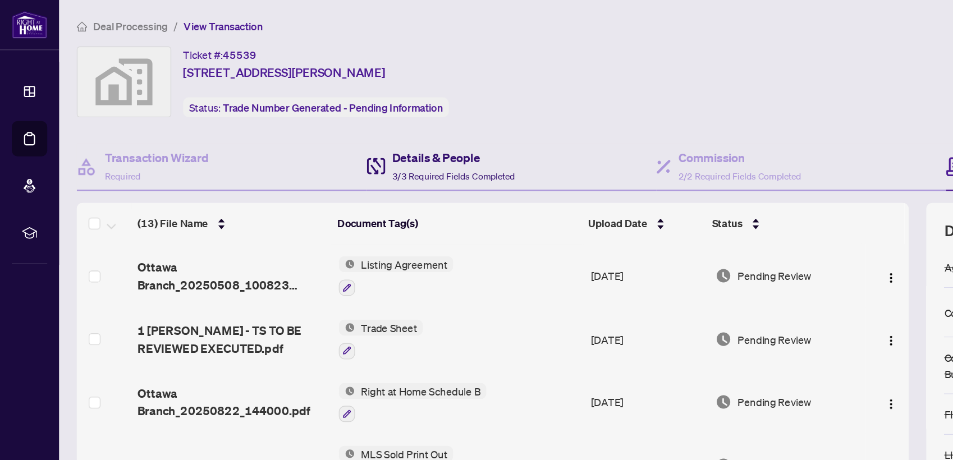
click at [334, 125] on h4 "Details & People" at bounding box center [344, 119] width 93 height 13
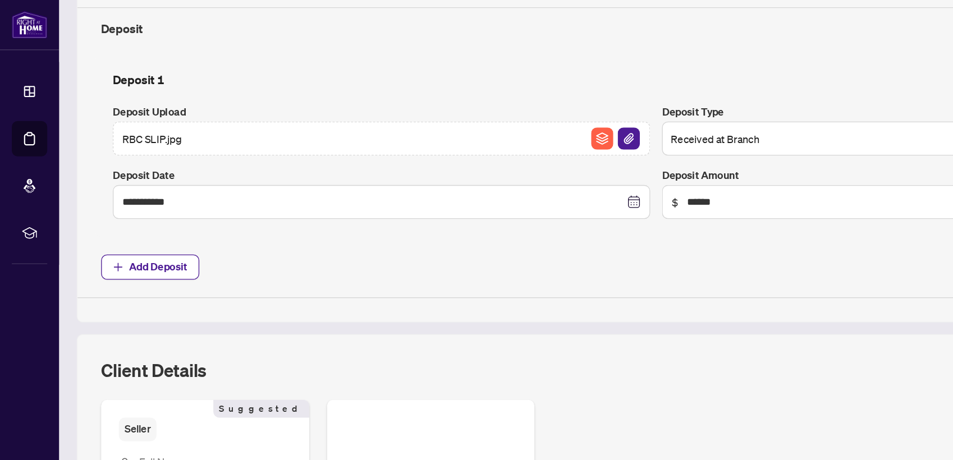
scroll to position [542, 0]
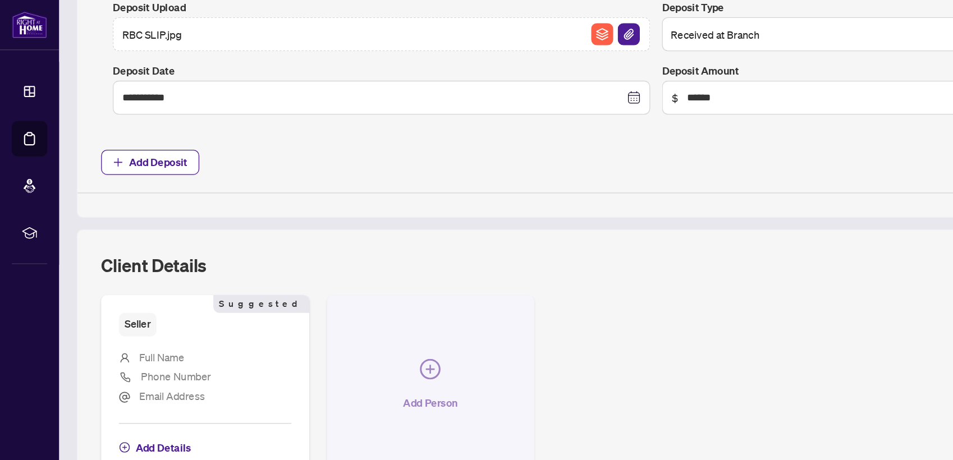
click at [312, 262] on button "Add Person" at bounding box center [328, 293] width 158 height 139
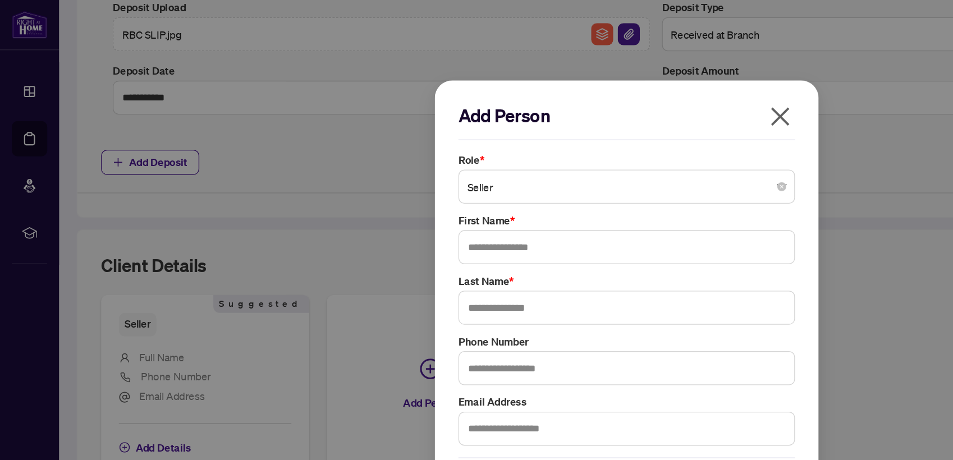
click at [398, 148] on span "Seller" at bounding box center [476, 141] width 242 height 21
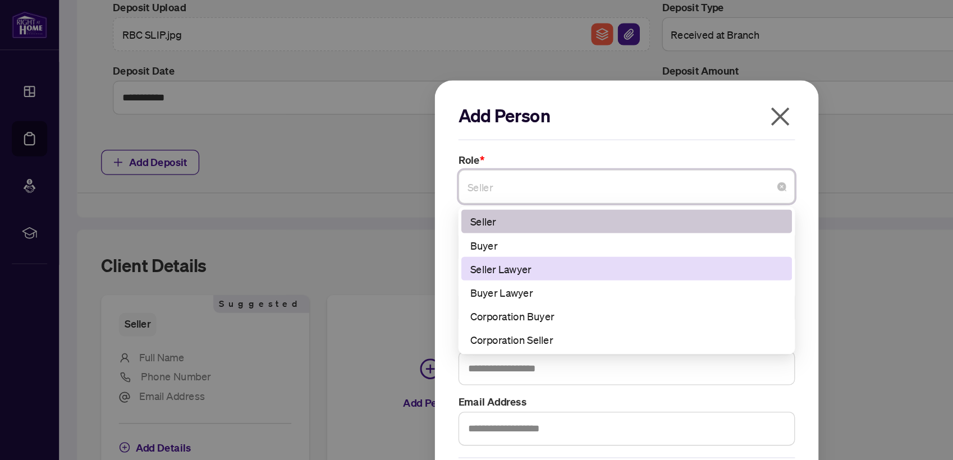
click at [387, 200] on div "Seller Lawyer" at bounding box center [476, 204] width 238 height 12
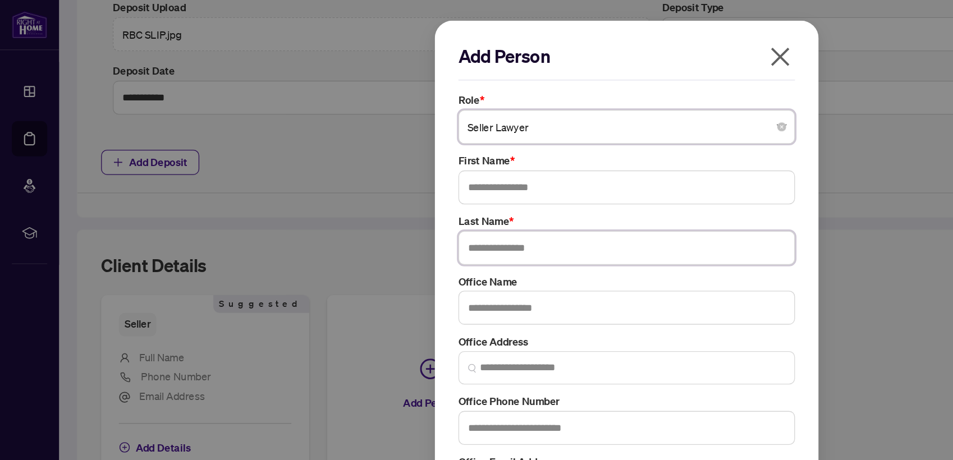
click at [387, 192] on input "text" at bounding box center [476, 189] width 256 height 26
click at [384, 141] on input "text" at bounding box center [476, 143] width 256 height 26
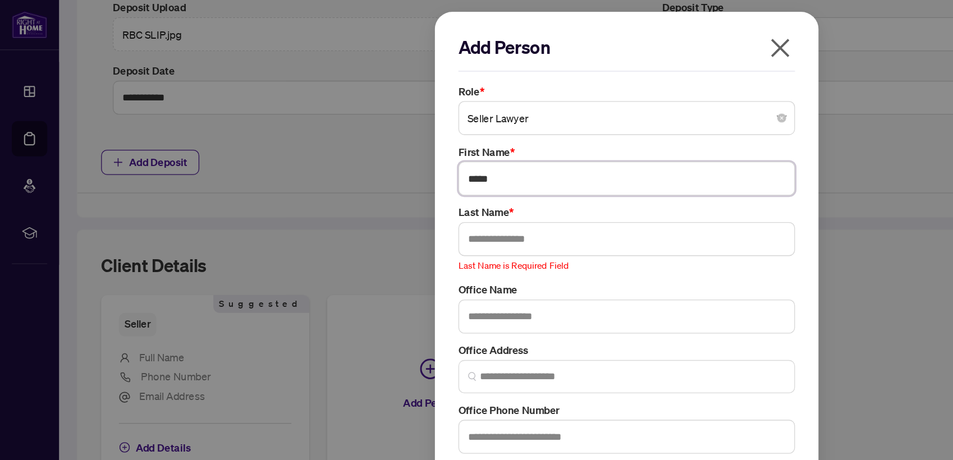
type input "*****"
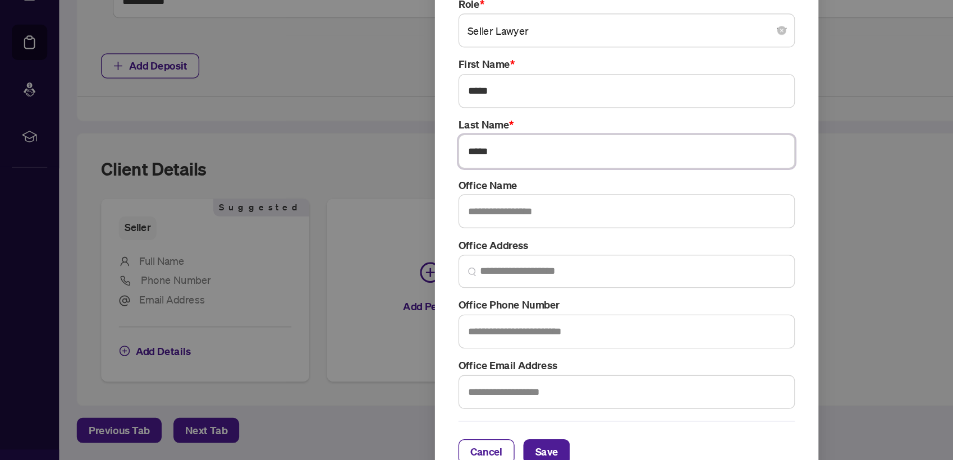
type input "*****"
click at [396, 328] on input "text" at bounding box center [476, 325] width 256 height 26
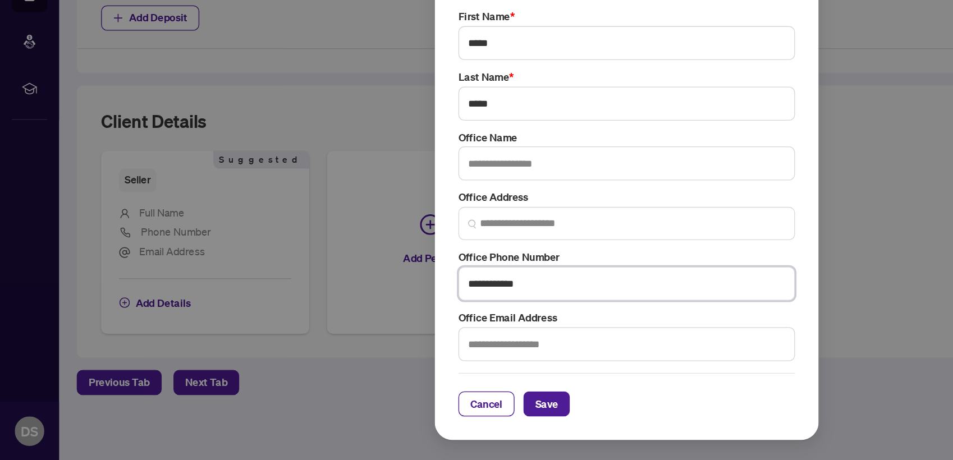
type input "**********"
click at [412, 369] on input "text" at bounding box center [476, 371] width 256 height 26
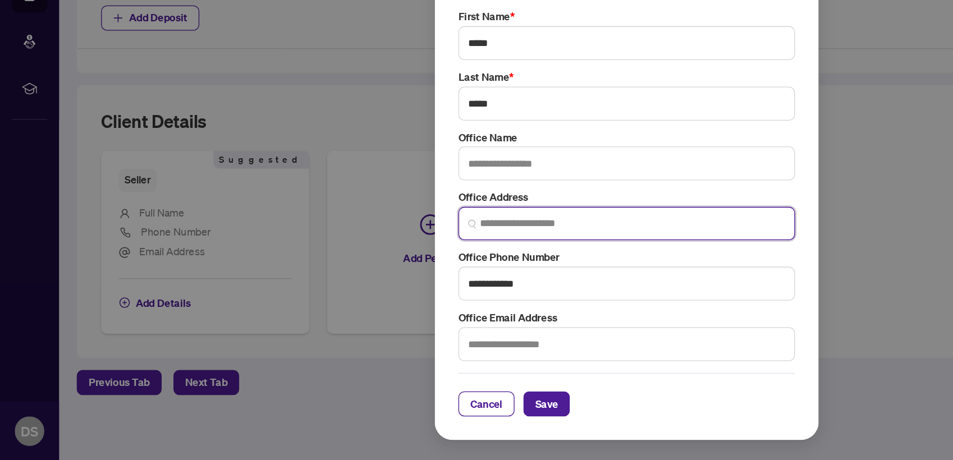
click at [386, 285] on input "search" at bounding box center [481, 280] width 232 height 12
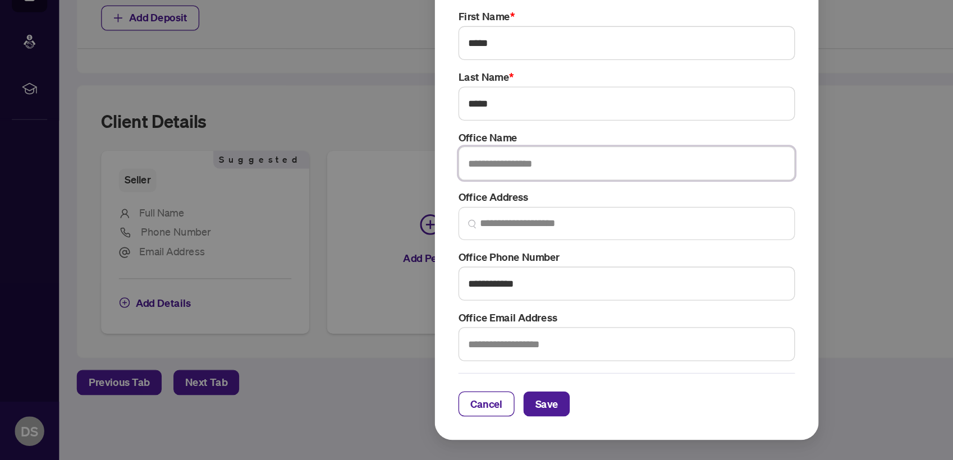
click at [389, 243] on input "text" at bounding box center [476, 234] width 256 height 26
type input "**********"
click at [424, 416] on button "Save" at bounding box center [415, 416] width 35 height 19
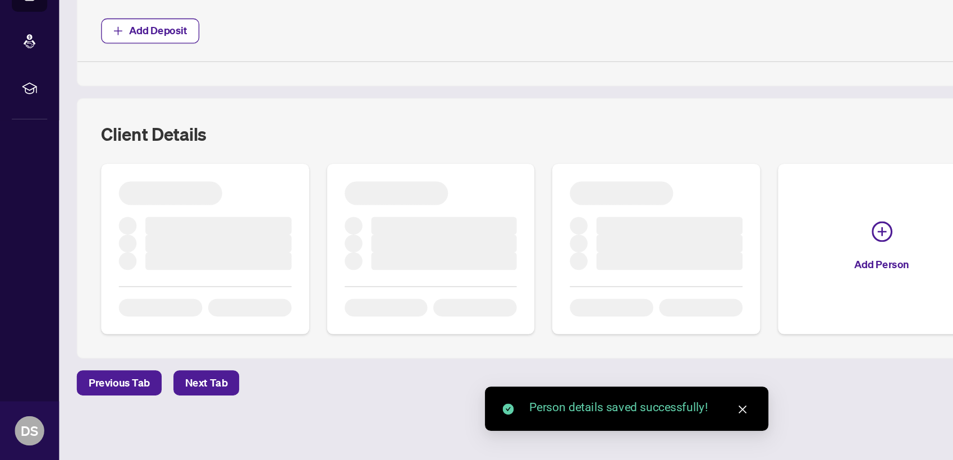
scroll to position [0, 0]
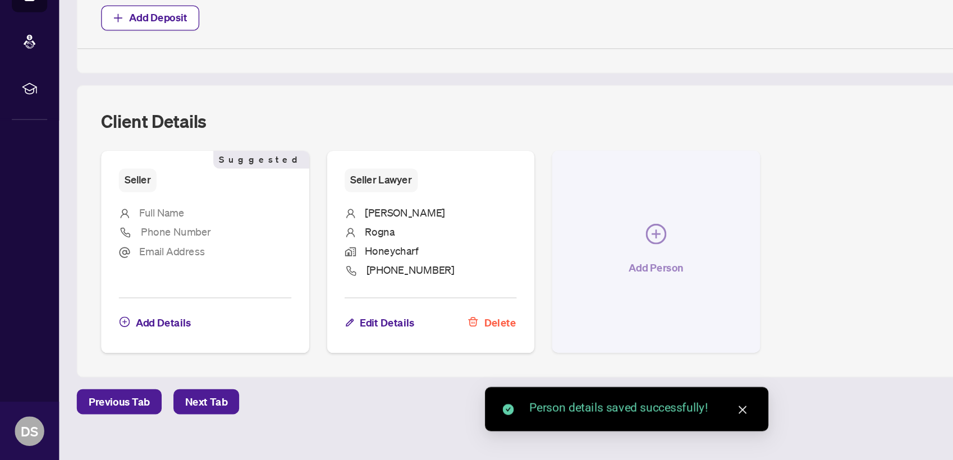
click at [509, 286] on button "Add Person" at bounding box center [499, 300] width 158 height 153
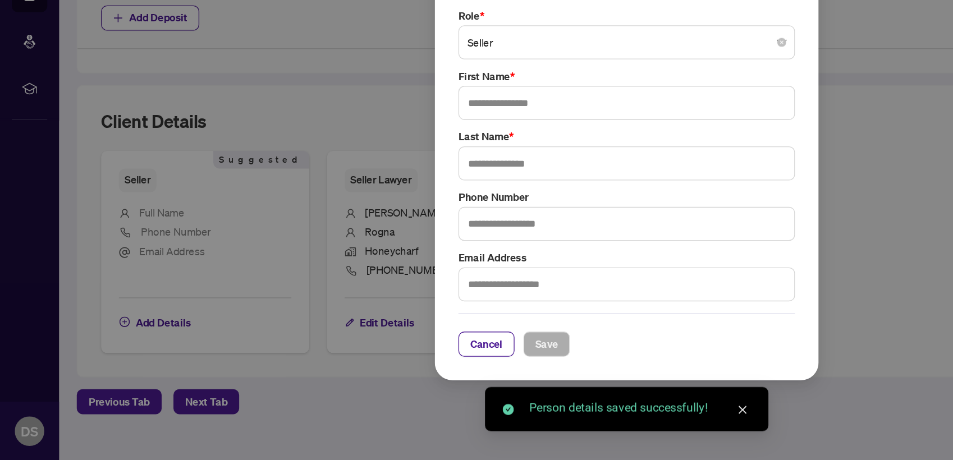
click at [386, 137] on span "Seller" at bounding box center [476, 141] width 242 height 21
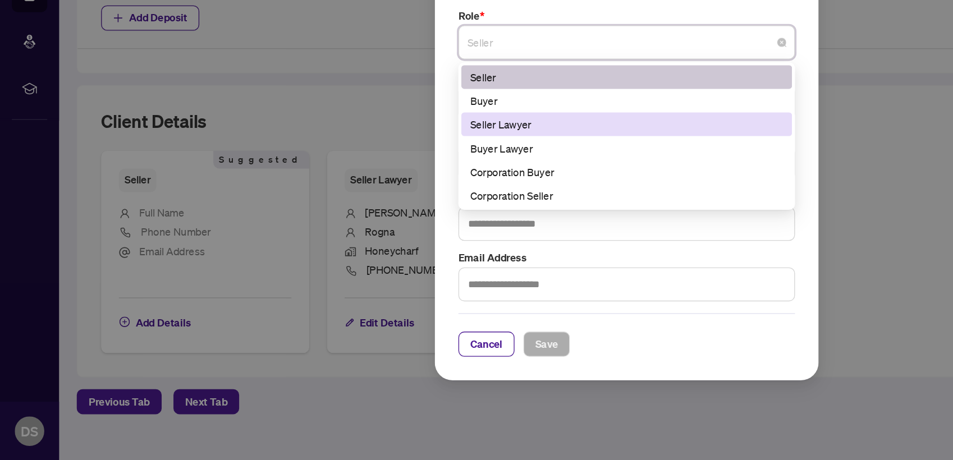
click at [389, 209] on div "Seller Lawyer" at bounding box center [476, 204] width 238 height 12
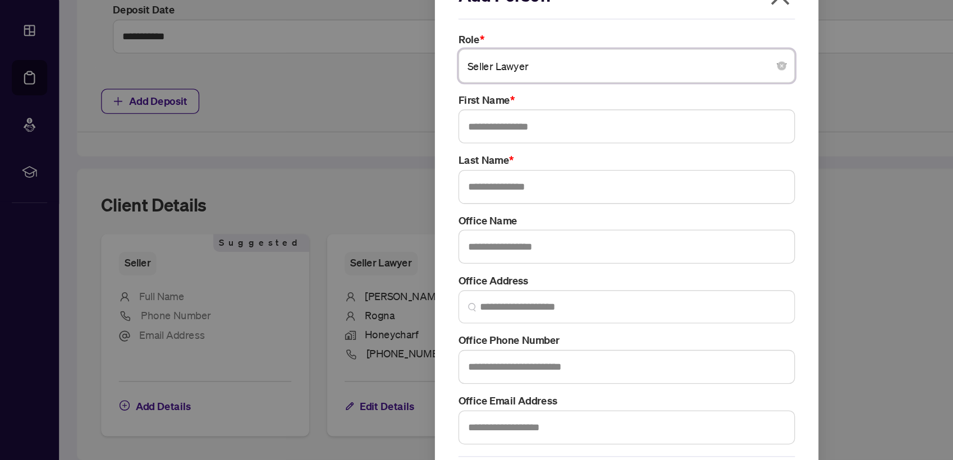
click at [393, 85] on div "Seller Lawyer" at bounding box center [476, 97] width 256 height 26
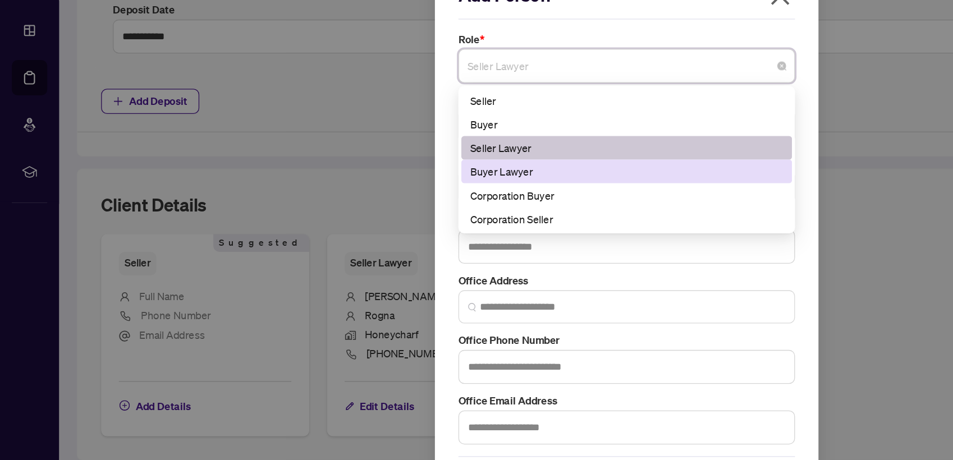
click at [398, 169] on div "Buyer Lawyer" at bounding box center [476, 177] width 251 height 18
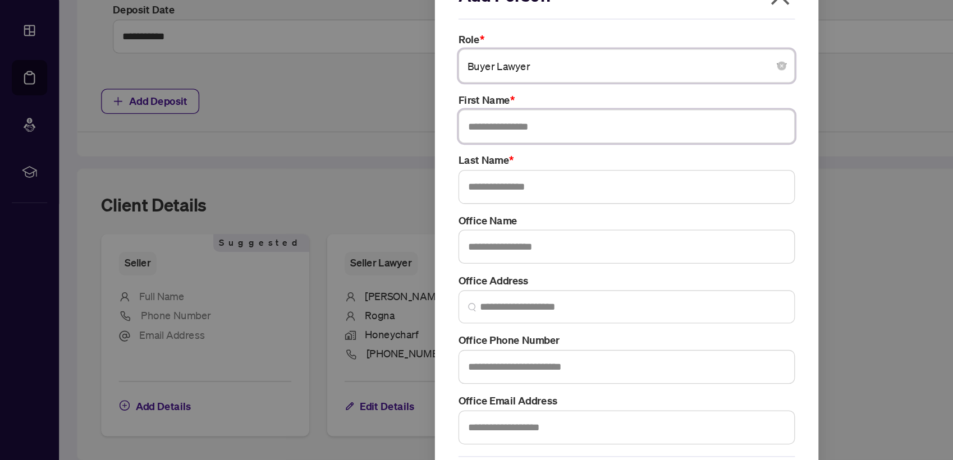
click at [387, 144] on input "text" at bounding box center [476, 143] width 256 height 26
type input "********"
type input "*"
type input "******"
click at [367, 237] on input "text" at bounding box center [476, 234] width 256 height 26
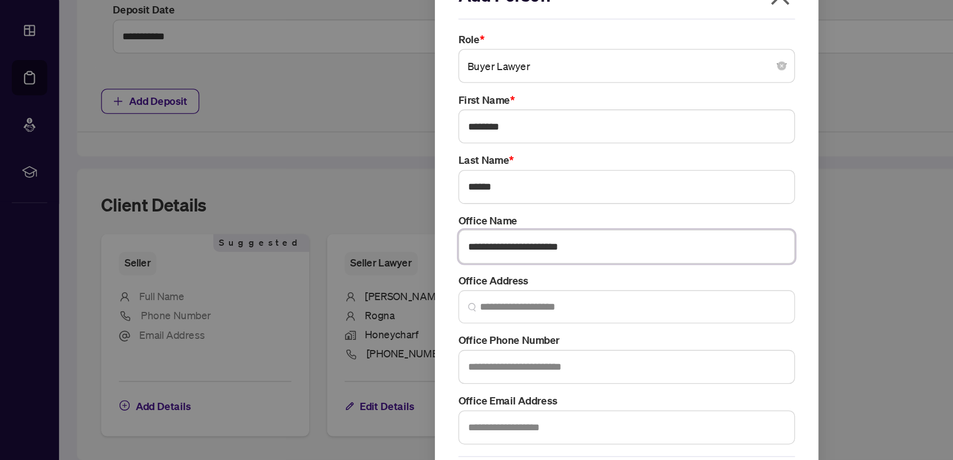
type input "**********"
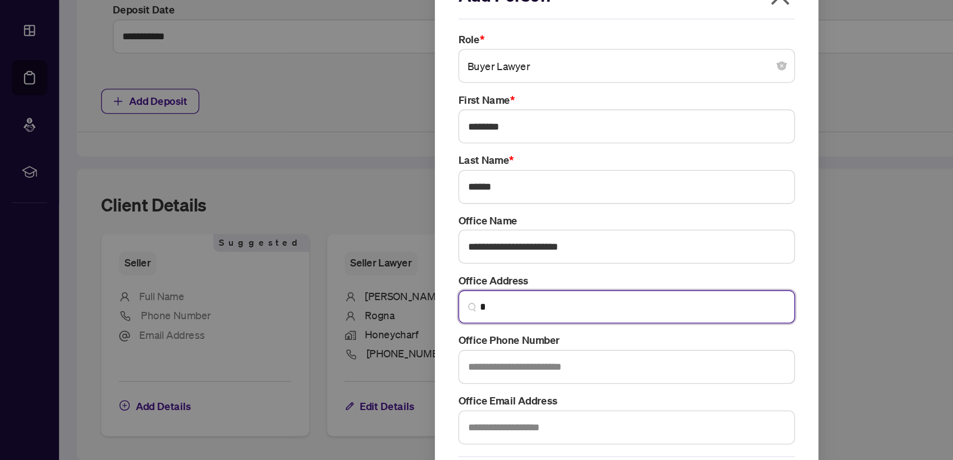
type input "*"
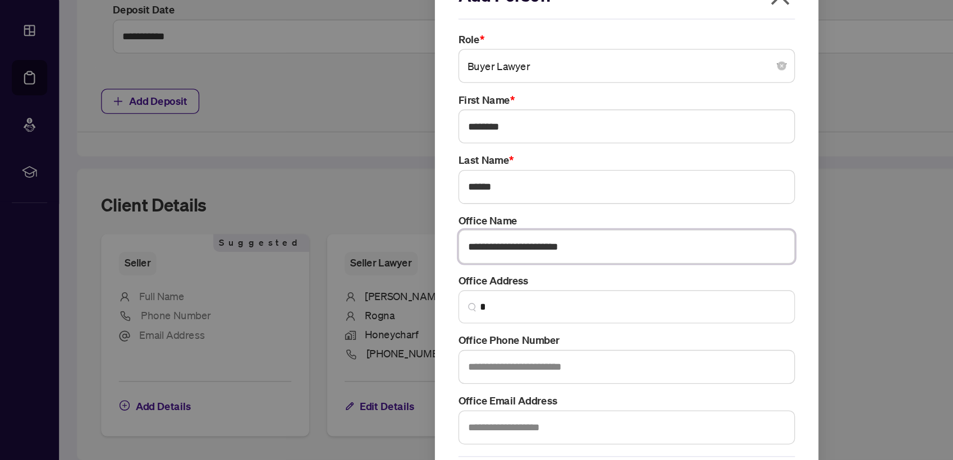
click at [463, 238] on input "**********" at bounding box center [476, 234] width 256 height 26
type input "**********"
click at [417, 333] on input "text" at bounding box center [476, 325] width 256 height 26
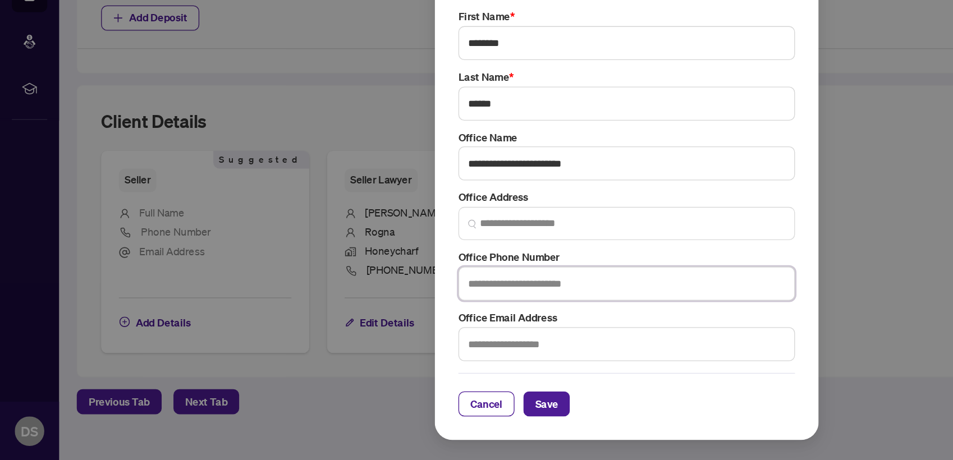
click at [400, 329] on input "text" at bounding box center [476, 325] width 256 height 26
type input "**********"
paste input "**********"
type input "**********"
click at [421, 419] on span "Save" at bounding box center [415, 417] width 17 height 18
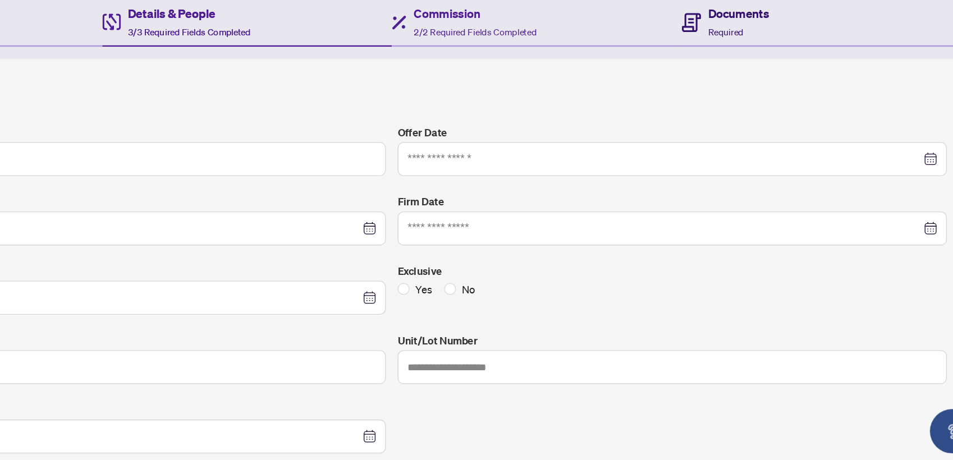
click at [756, 127] on div "Documents Required" at bounding box center [762, 126] width 47 height 26
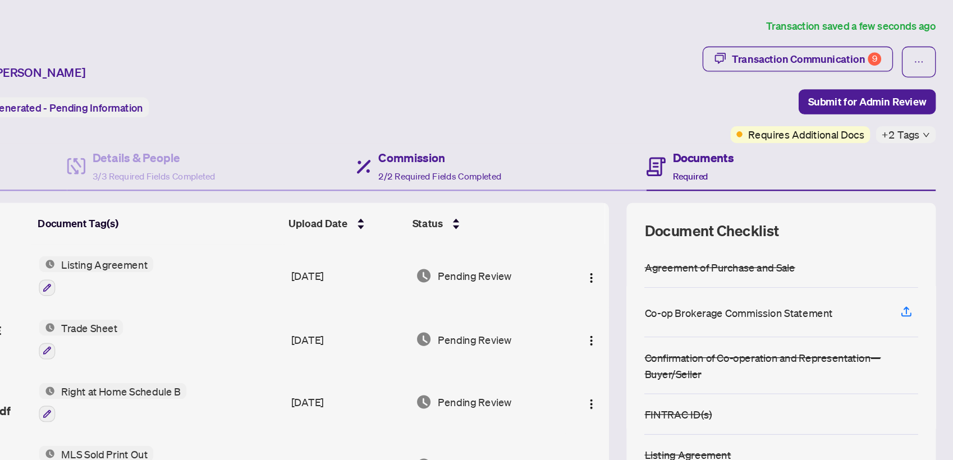
click at [536, 109] on div "Commission 2/2 Required Fields Completed" at bounding box center [609, 127] width 220 height 36
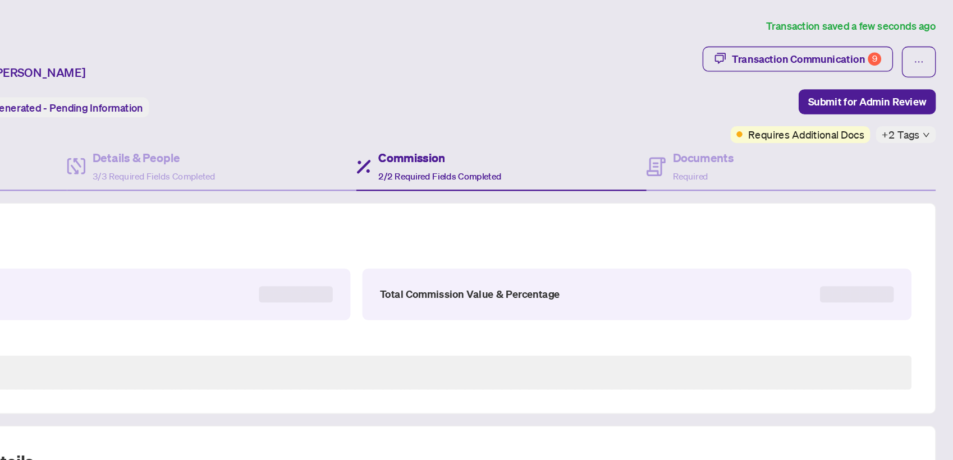
scroll to position [12, 0]
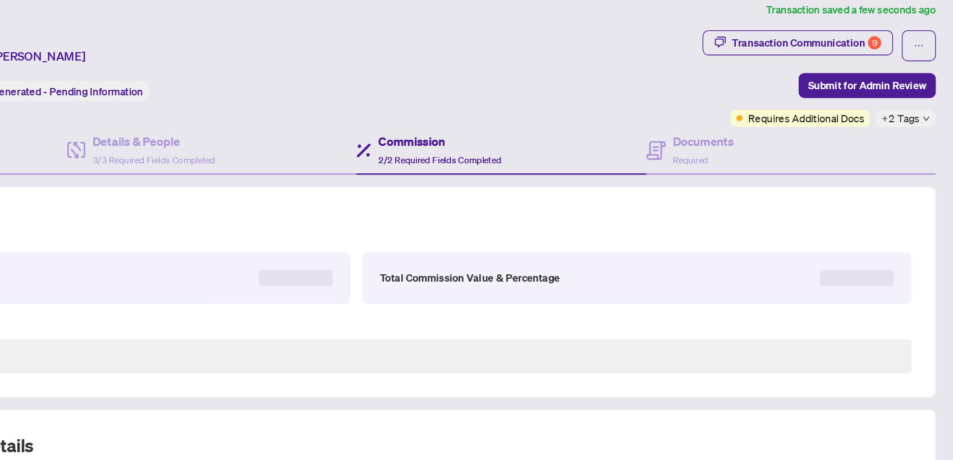
type textarea "**********"
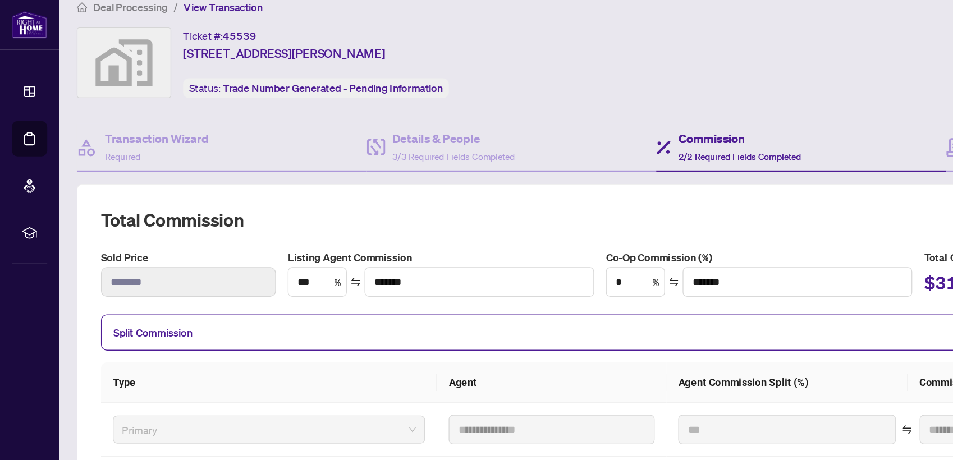
scroll to position [14, 0]
click at [126, 120] on div "Transaction Wizard Required" at bounding box center [119, 112] width 79 height 26
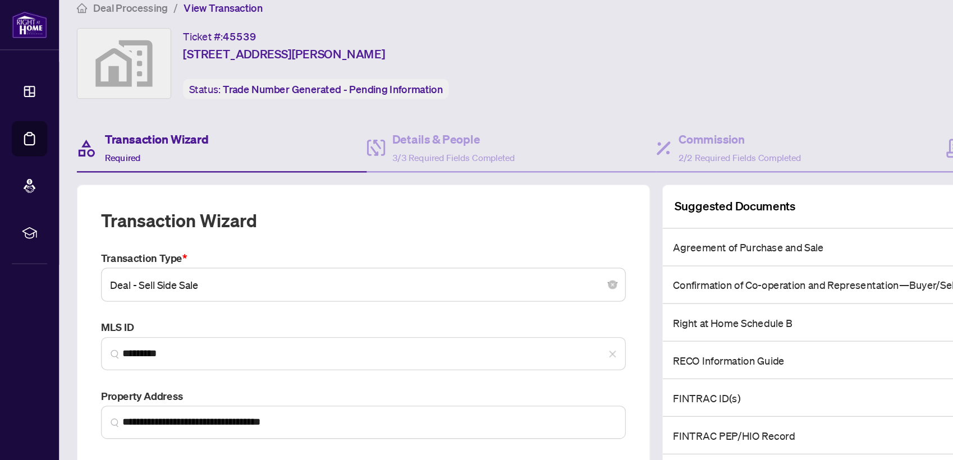
click at [435, 44] on div "Ticket #: [STREET_ADDRESS][PERSON_NAME] Status: Trade Number Generated - Pendin…" at bounding box center [407, 48] width 699 height 54
